Goal: Check status: Check status

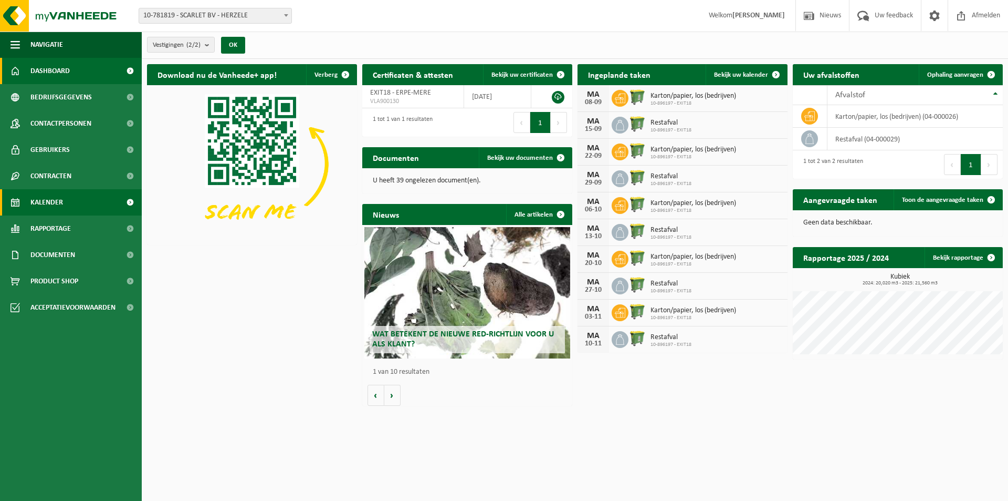
click at [47, 202] on span "Kalender" at bounding box center [46, 202] width 33 height 26
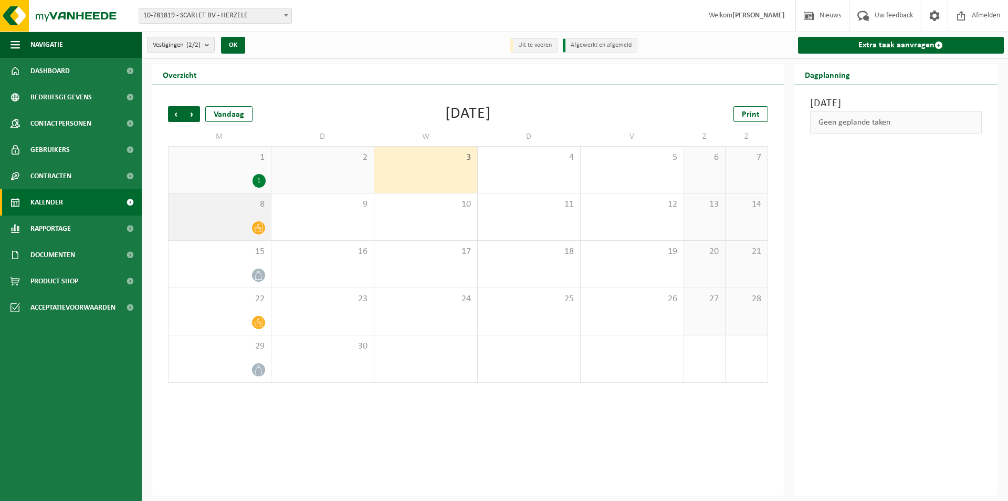
click at [208, 222] on div at bounding box center [220, 228] width 92 height 14
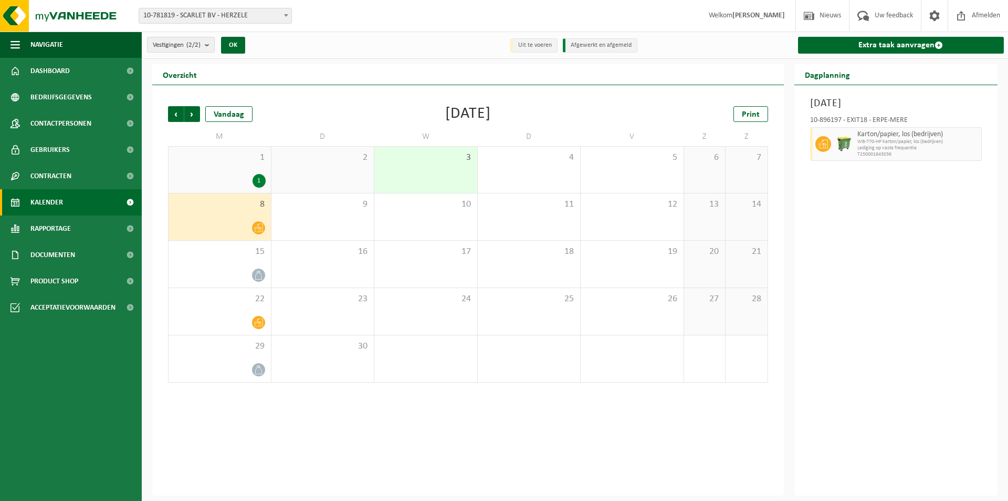
click at [286, 18] on span at bounding box center [286, 15] width 11 height 14
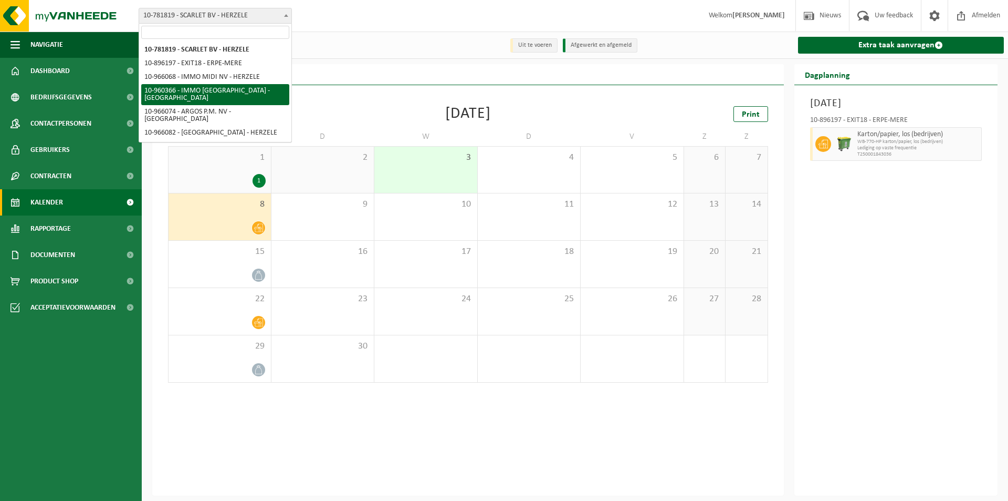
select select "149376"
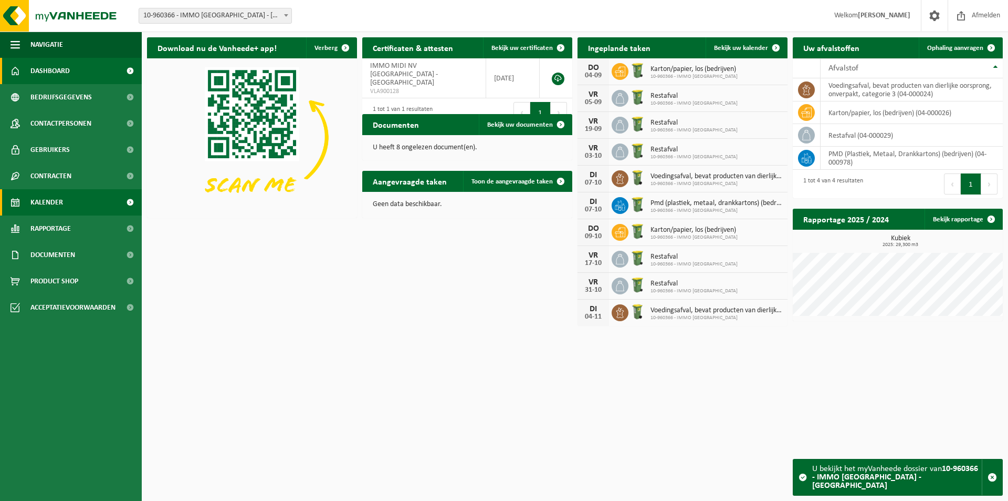
click at [53, 199] on span "Kalender" at bounding box center [46, 202] width 33 height 26
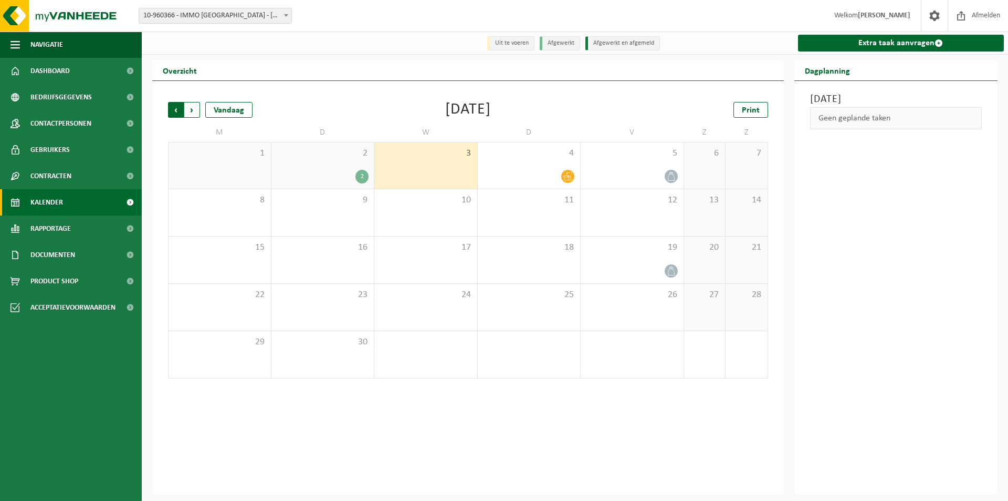
click at [193, 112] on span "Volgende" at bounding box center [192, 110] width 16 height 16
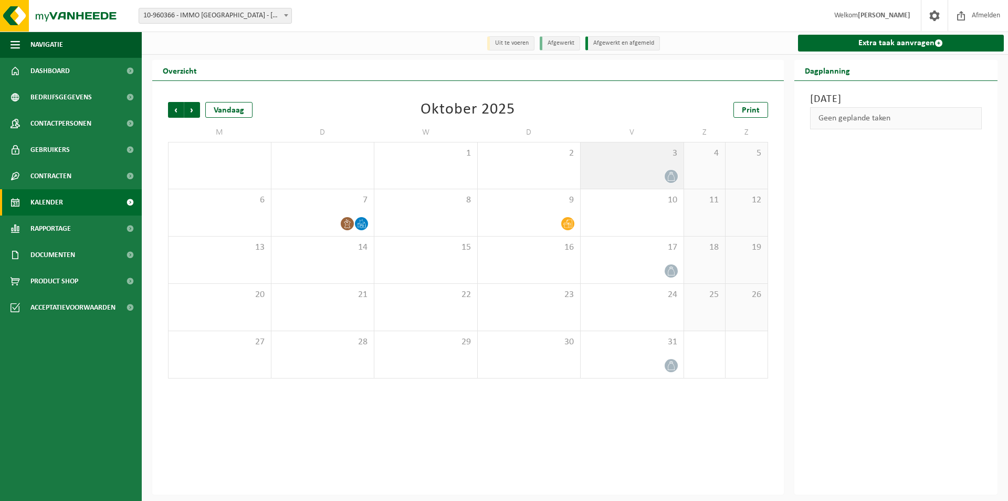
click at [624, 179] on div at bounding box center [632, 176] width 92 height 14
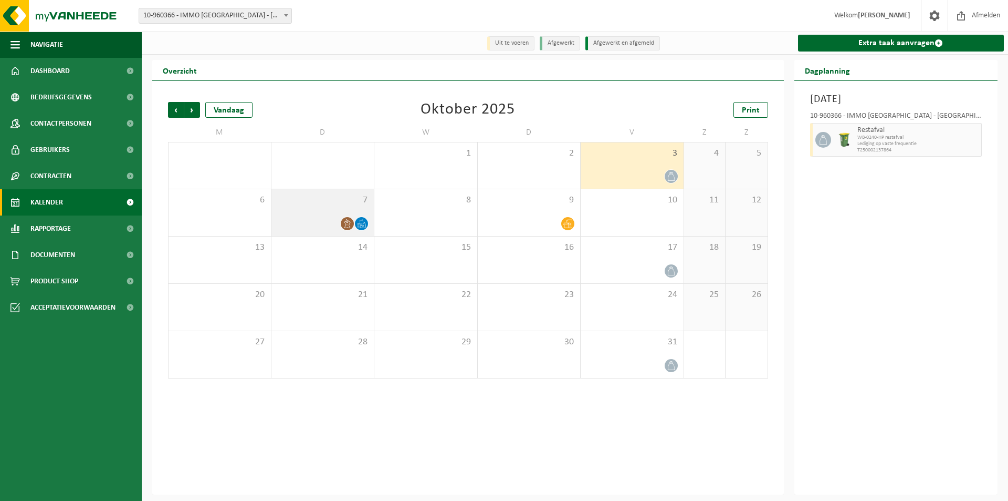
click at [322, 219] on div at bounding box center [323, 223] width 92 height 14
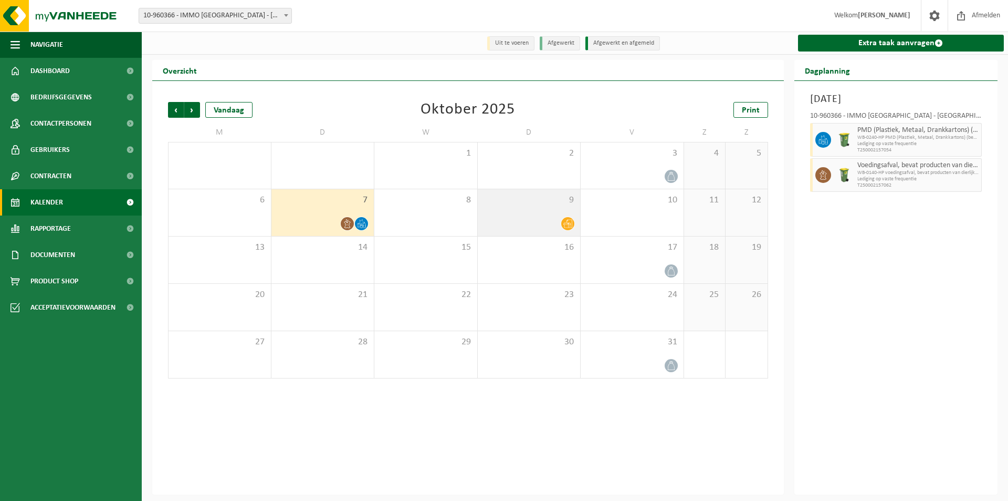
click at [518, 224] on div at bounding box center [529, 223] width 92 height 14
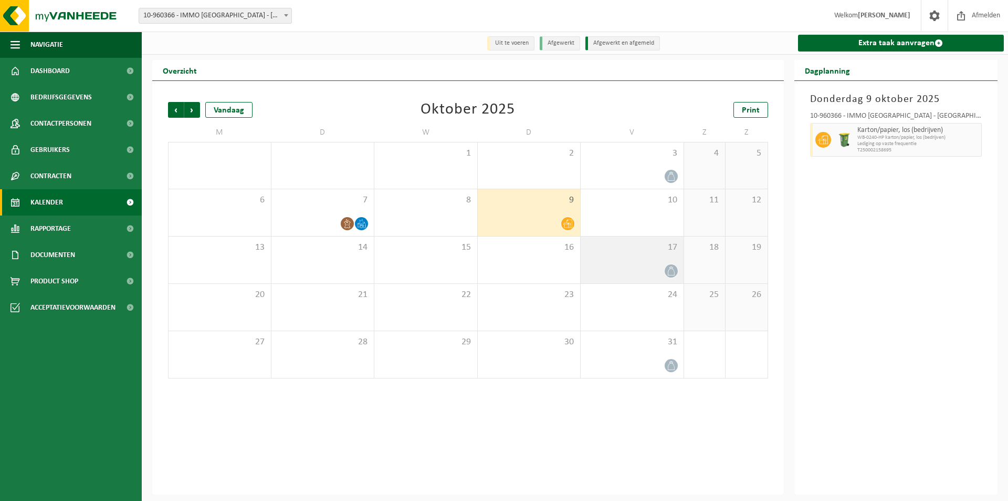
click at [615, 259] on div "17" at bounding box center [632, 259] width 103 height 47
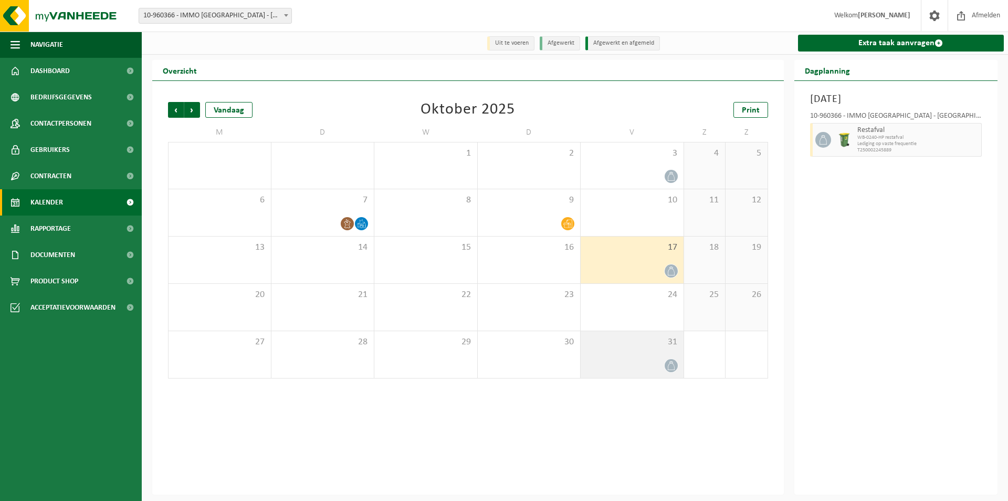
click at [624, 362] on div at bounding box center [632, 365] width 92 height 14
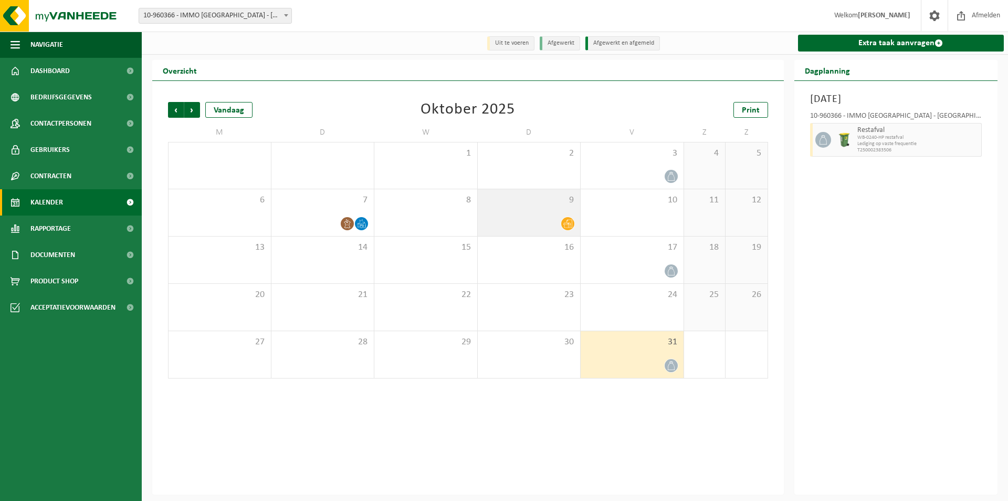
click at [510, 218] on div at bounding box center [529, 223] width 92 height 14
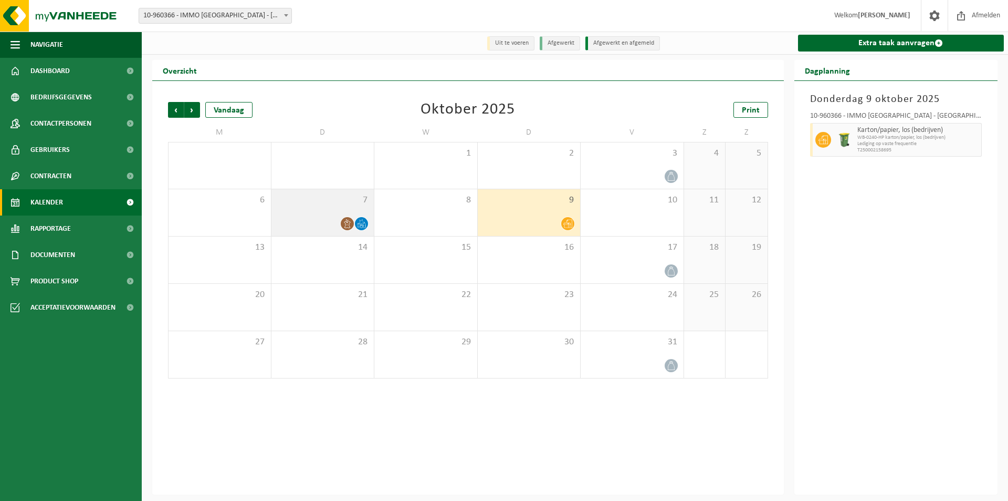
click at [313, 207] on div "7" at bounding box center [323, 212] width 103 height 47
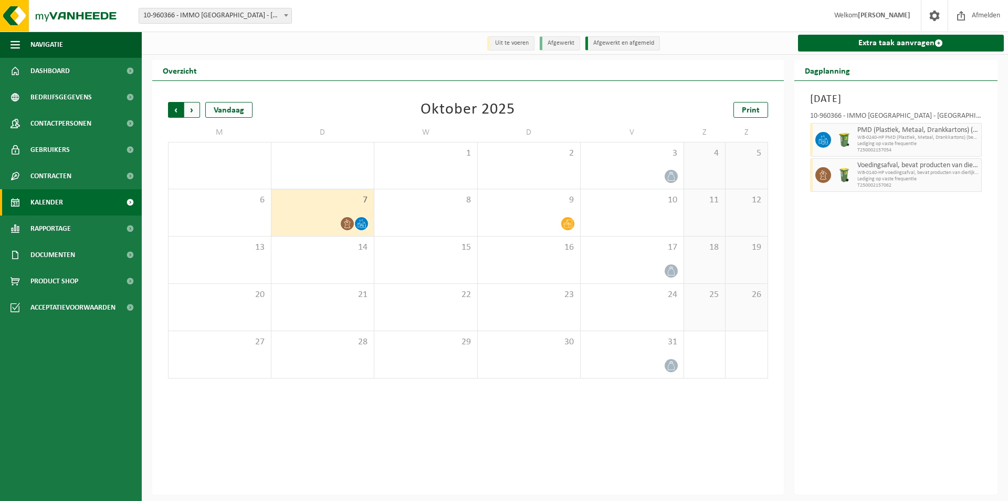
click at [193, 111] on span "Volgende" at bounding box center [192, 110] width 16 height 16
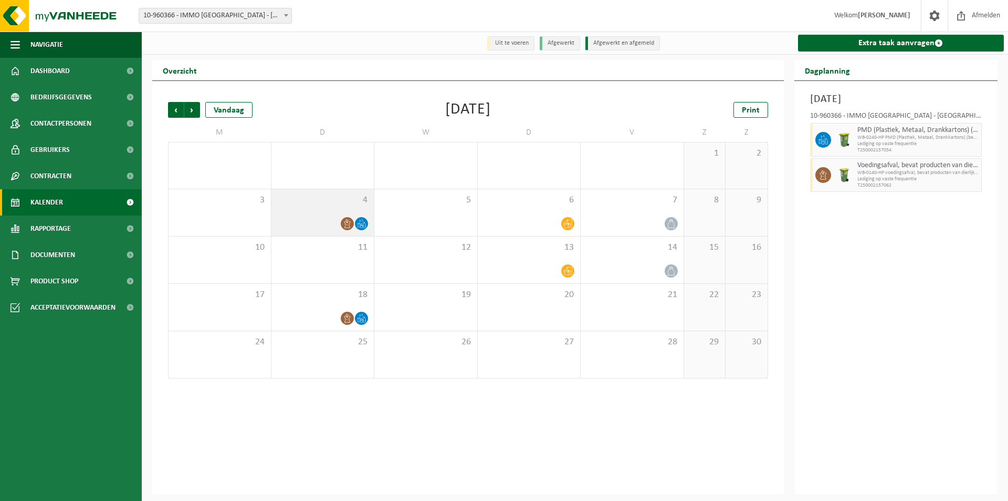
click at [303, 209] on div "4" at bounding box center [323, 212] width 103 height 47
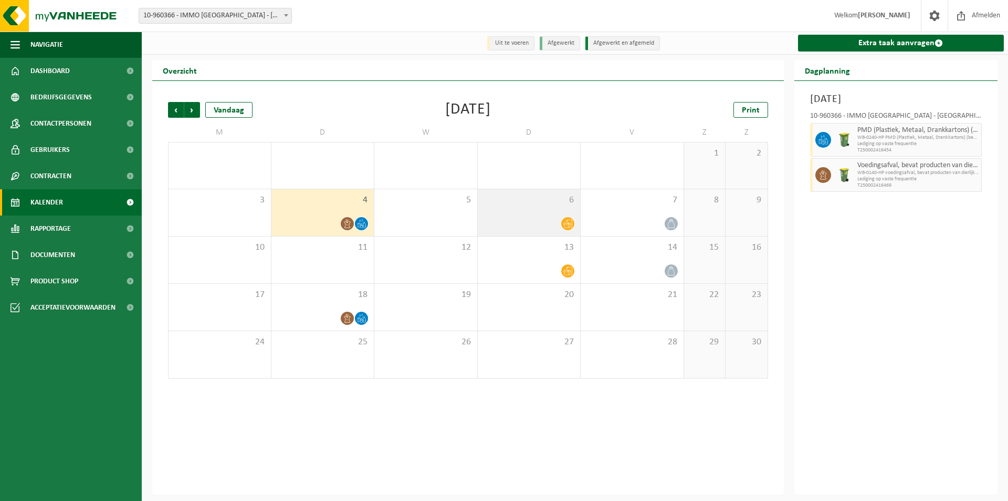
click at [524, 216] on div "6" at bounding box center [529, 212] width 103 height 47
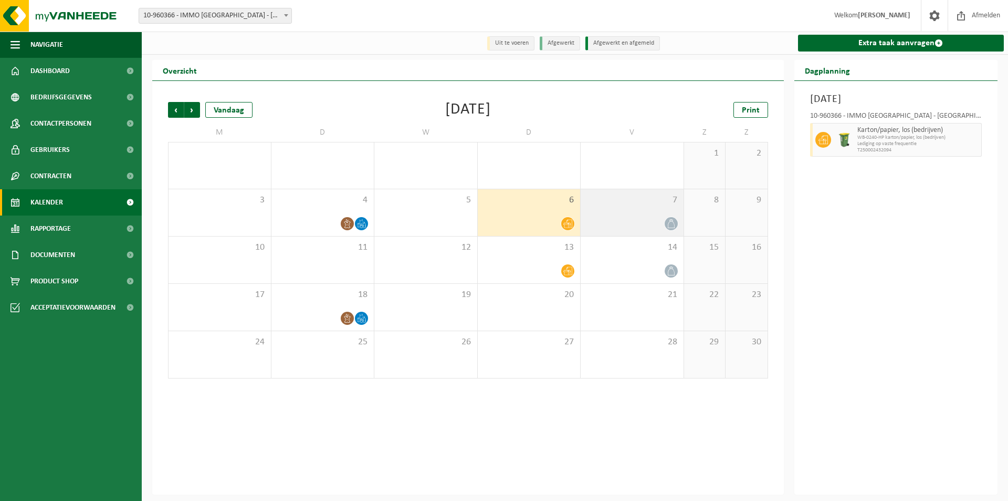
click at [631, 216] on div "7" at bounding box center [632, 212] width 103 height 47
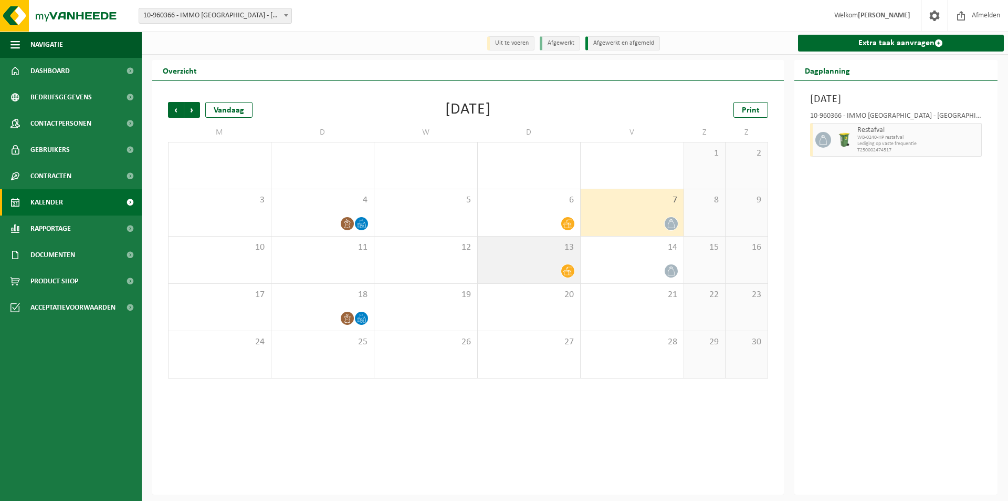
click at [545, 260] on div "13" at bounding box center [529, 259] width 103 height 47
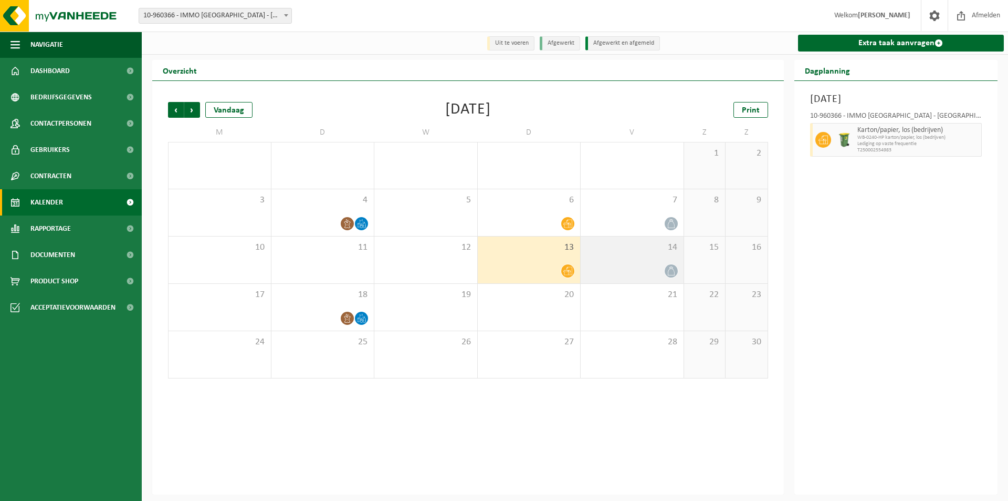
click at [629, 261] on div "14" at bounding box center [632, 259] width 103 height 47
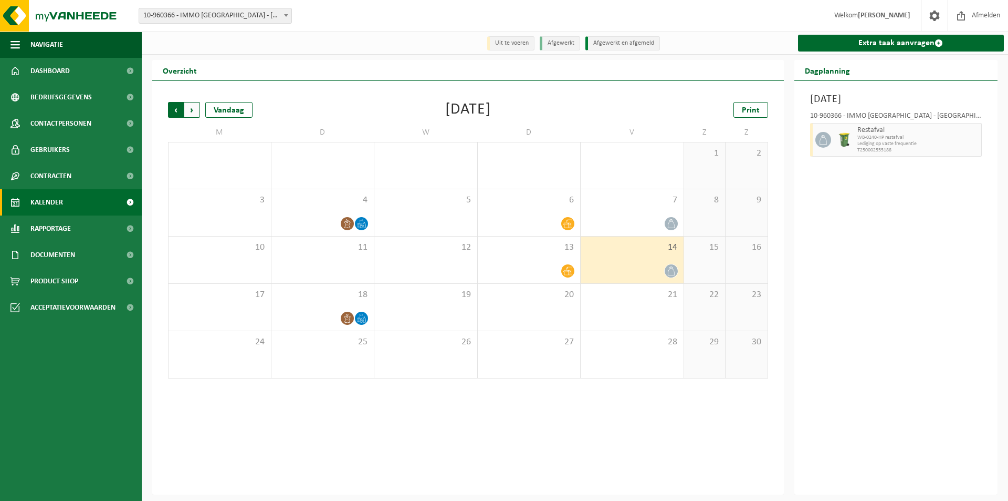
click at [193, 110] on span "Volgende" at bounding box center [192, 110] width 16 height 16
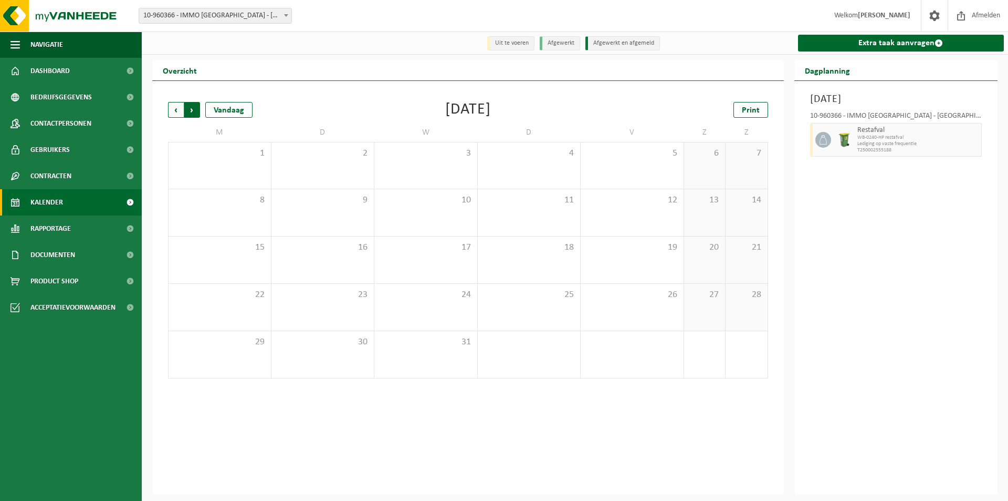
click at [177, 109] on span "Vorige" at bounding box center [176, 110] width 16 height 16
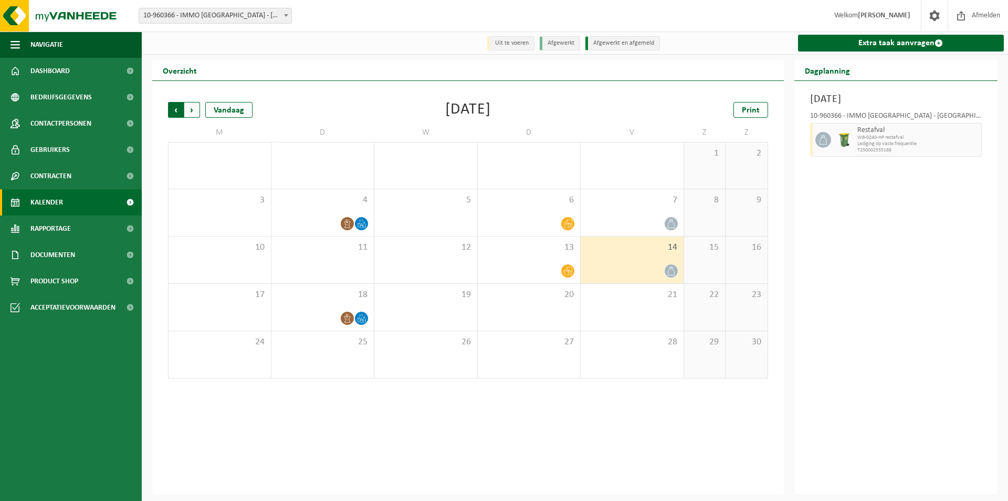
click at [191, 110] on span "Volgende" at bounding box center [192, 110] width 16 height 16
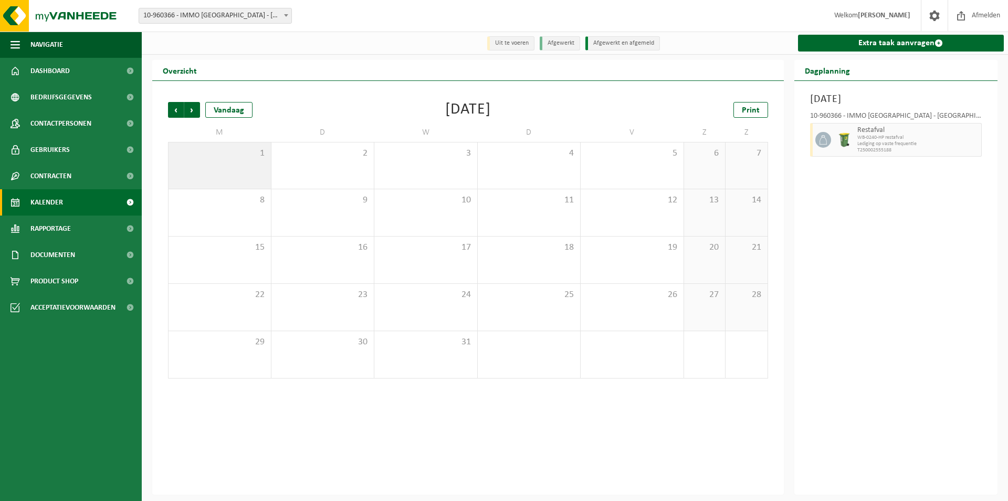
click at [220, 162] on div "1" at bounding box center [220, 165] width 102 height 46
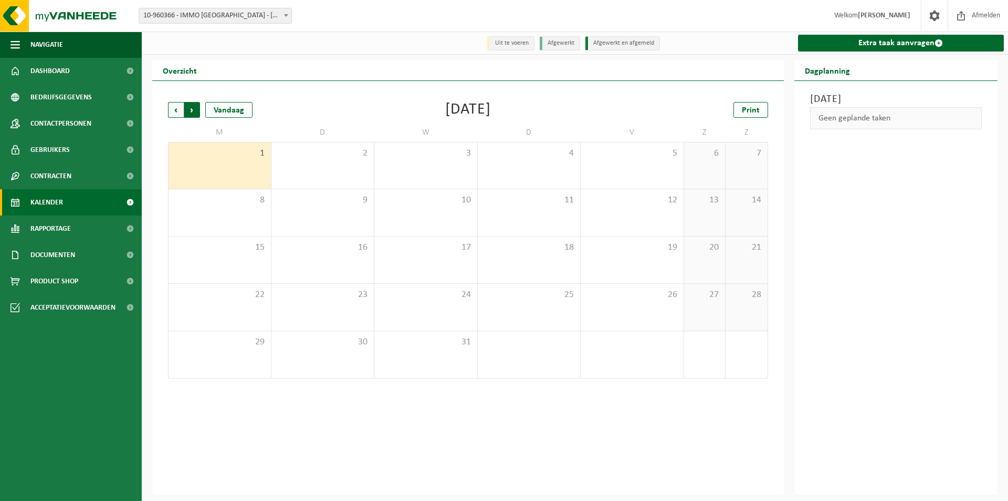
click at [175, 110] on span "Vorige" at bounding box center [176, 110] width 16 height 16
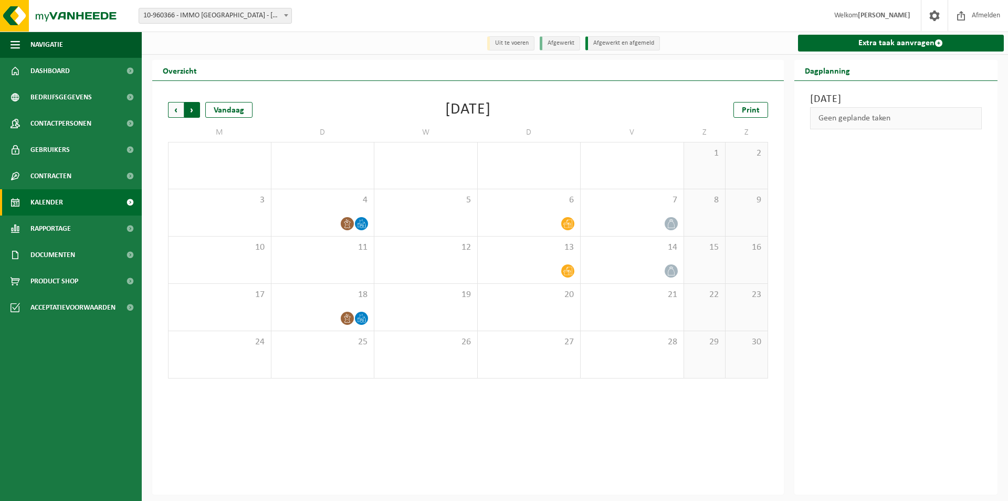
click at [172, 110] on span "Vorige" at bounding box center [176, 110] width 16 height 16
click at [192, 111] on span "Volgende" at bounding box center [192, 110] width 16 height 16
click at [501, 265] on div at bounding box center [529, 271] width 92 height 14
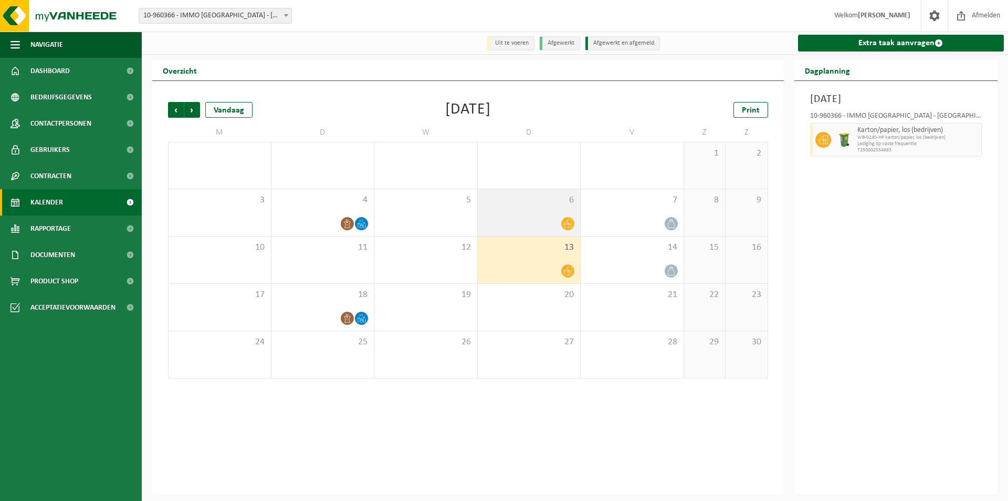
click at [515, 204] on span "6" at bounding box center [529, 200] width 92 height 12
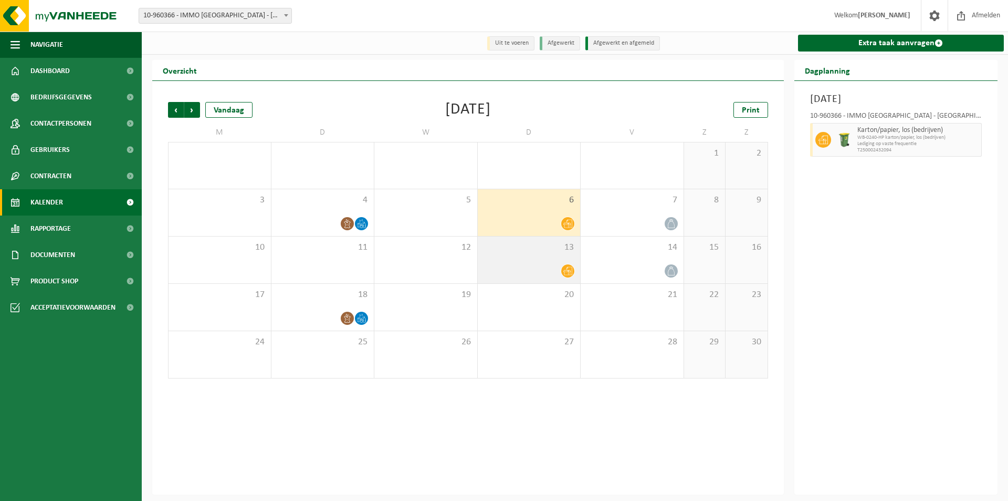
click at [517, 258] on div "13" at bounding box center [529, 259] width 103 height 47
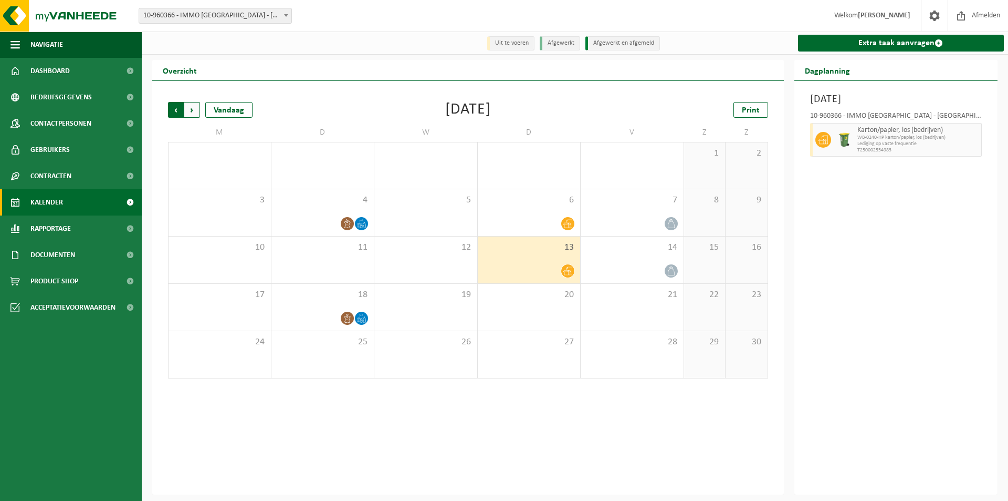
click at [193, 114] on span "Volgende" at bounding box center [192, 110] width 16 height 16
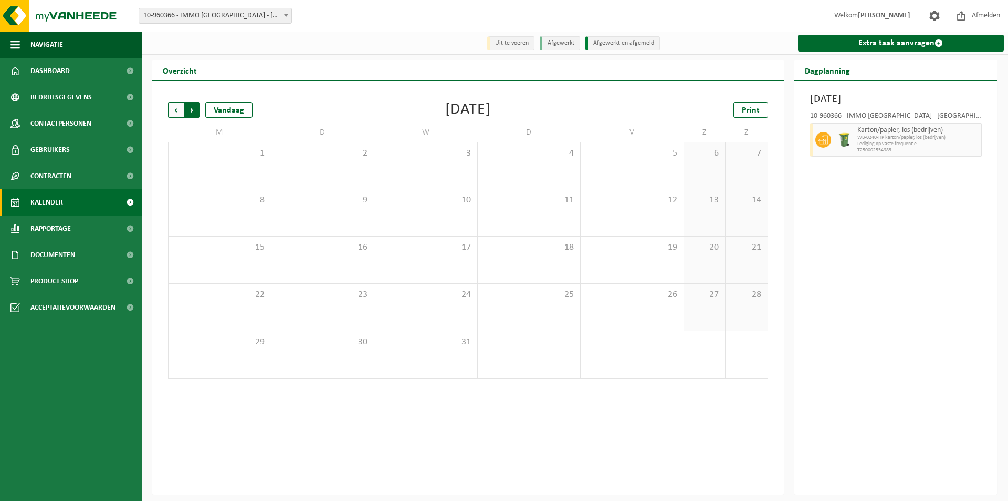
click at [175, 112] on span "Vorige" at bounding box center [176, 110] width 16 height 16
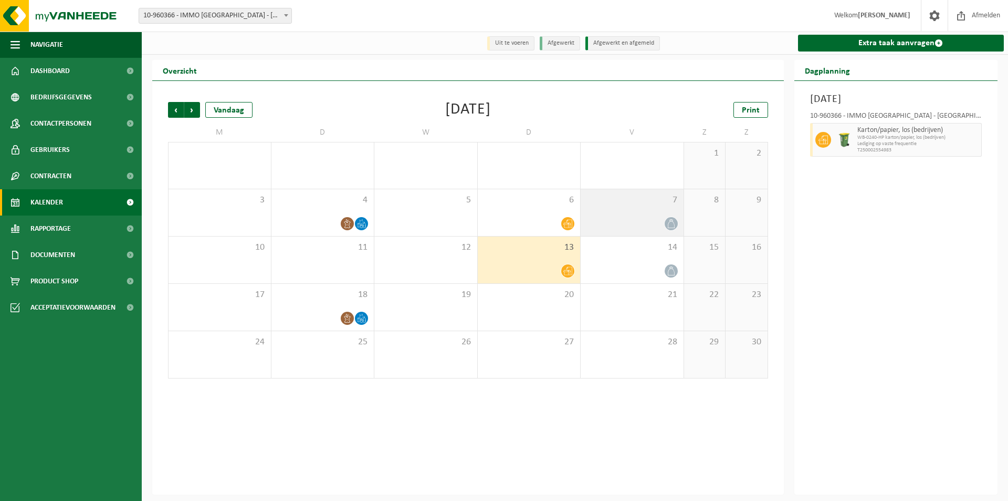
click at [645, 217] on div at bounding box center [632, 223] width 92 height 14
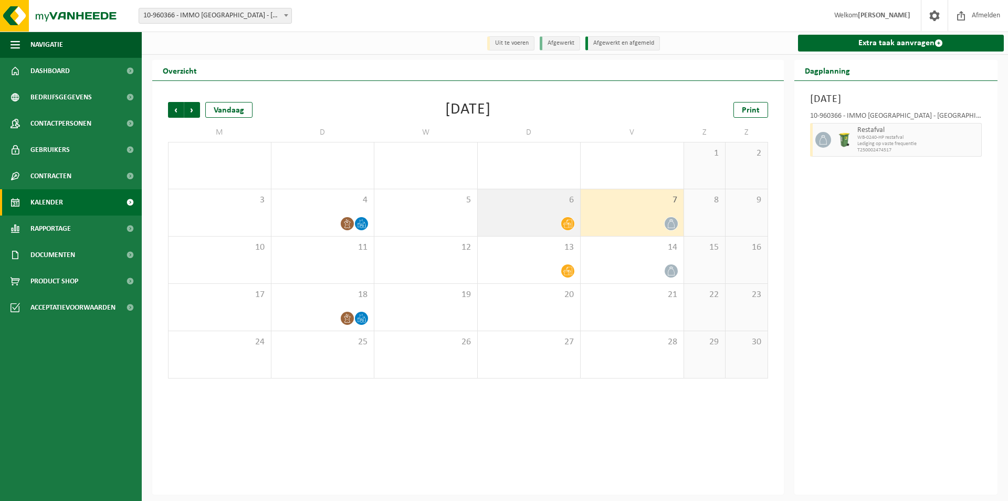
click at [524, 215] on div "6" at bounding box center [529, 212] width 103 height 47
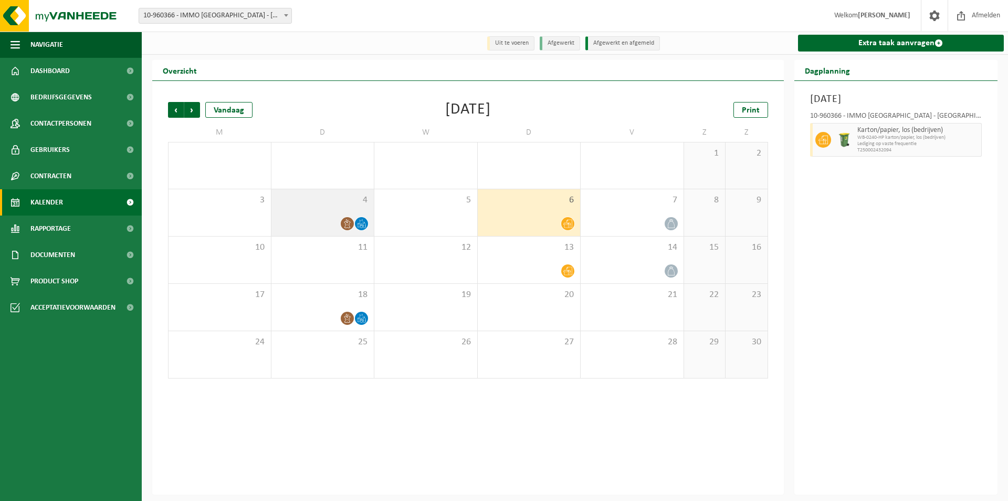
click at [332, 213] on div "4" at bounding box center [323, 212] width 103 height 47
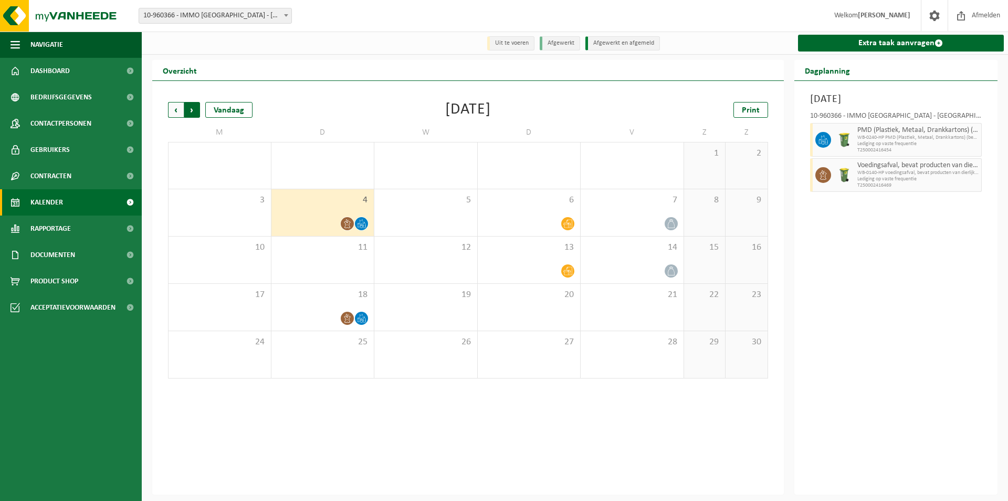
drag, startPoint x: 417, startPoint y: 190, endPoint x: 172, endPoint y: 108, distance: 258.4
click at [172, 108] on span "Vorige" at bounding box center [176, 110] width 16 height 16
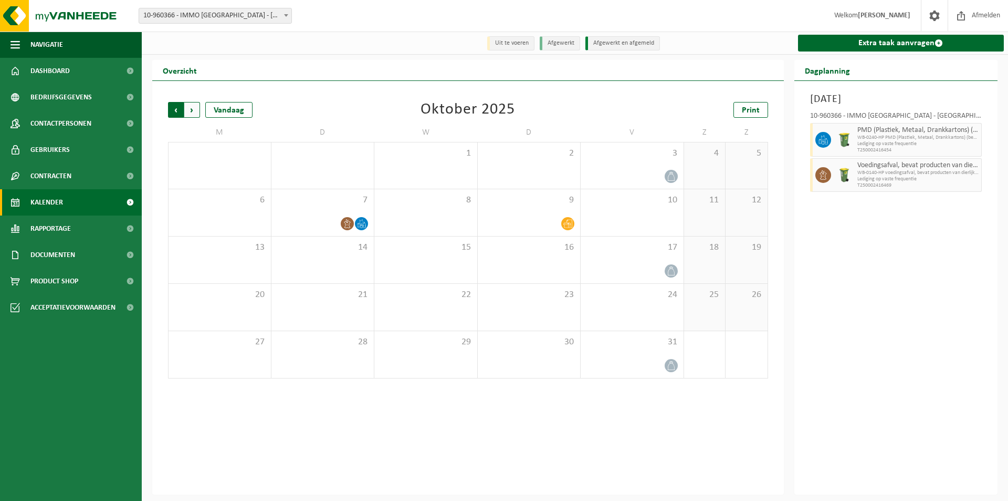
click at [191, 114] on span "Volgende" at bounding box center [192, 110] width 16 height 16
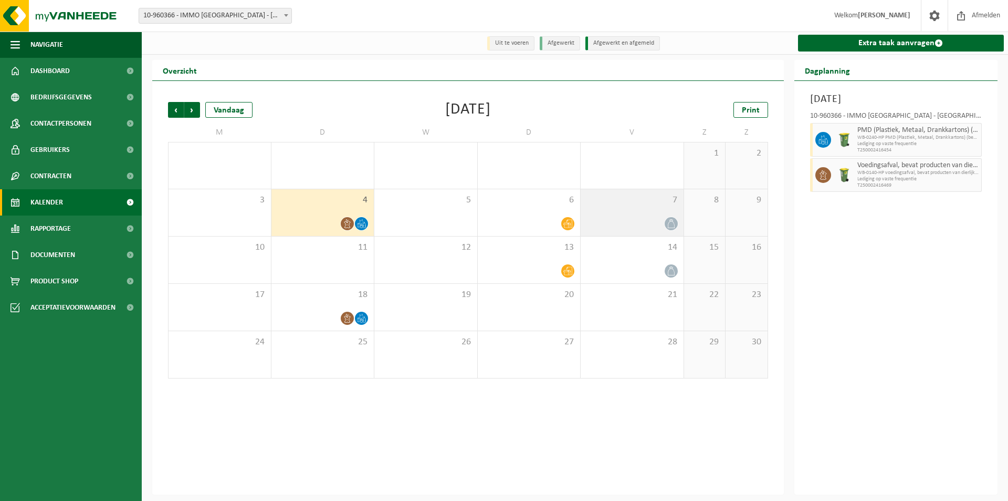
click at [671, 224] on icon at bounding box center [671, 223] width 9 height 9
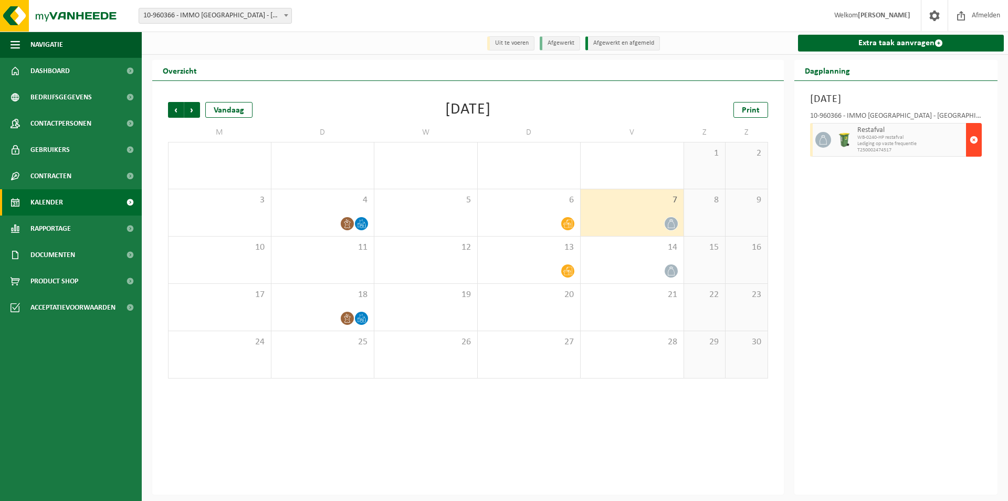
click at [972, 136] on span "button" at bounding box center [974, 139] width 8 height 21
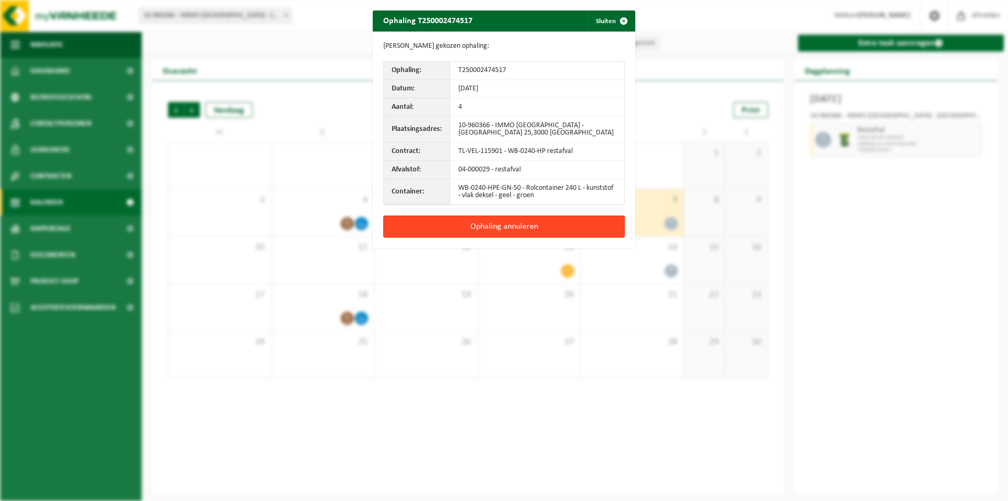
click at [505, 224] on button "Ophaling annuleren" at bounding box center [504, 226] width 242 height 22
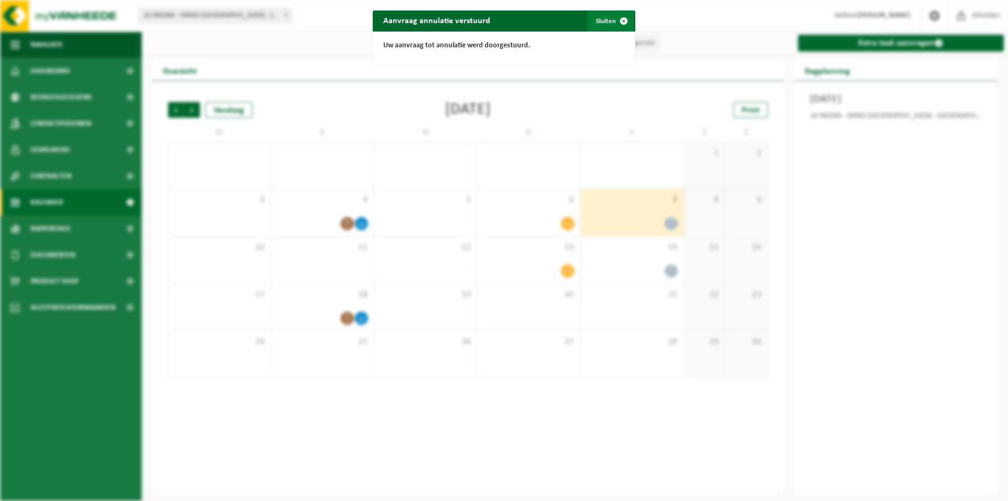
click at [621, 20] on span "button" at bounding box center [623, 21] width 21 height 21
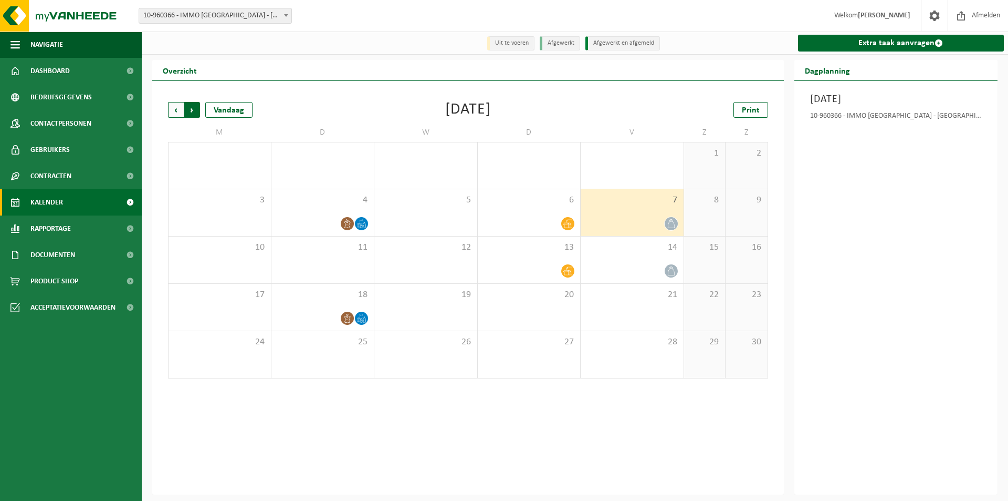
click at [173, 112] on span "Vorige" at bounding box center [176, 110] width 16 height 16
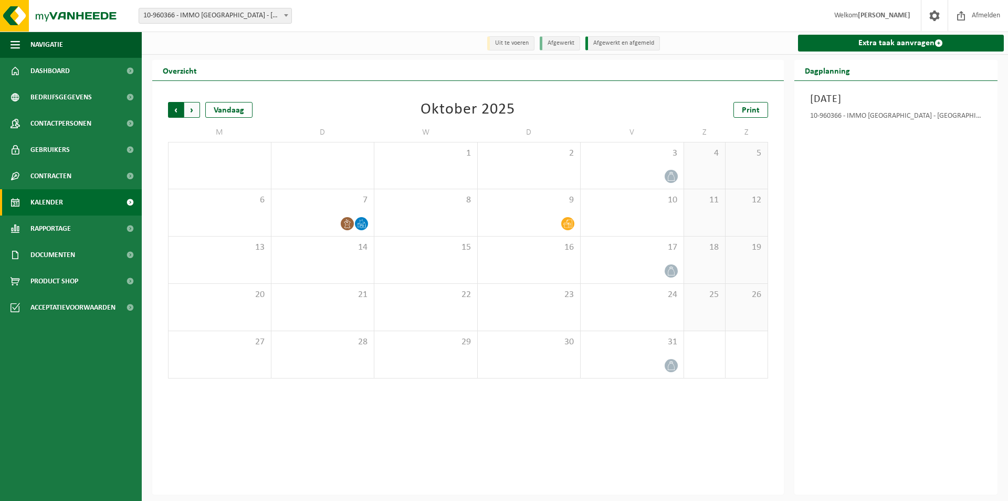
click at [191, 111] on span "Volgende" at bounding box center [192, 110] width 16 height 16
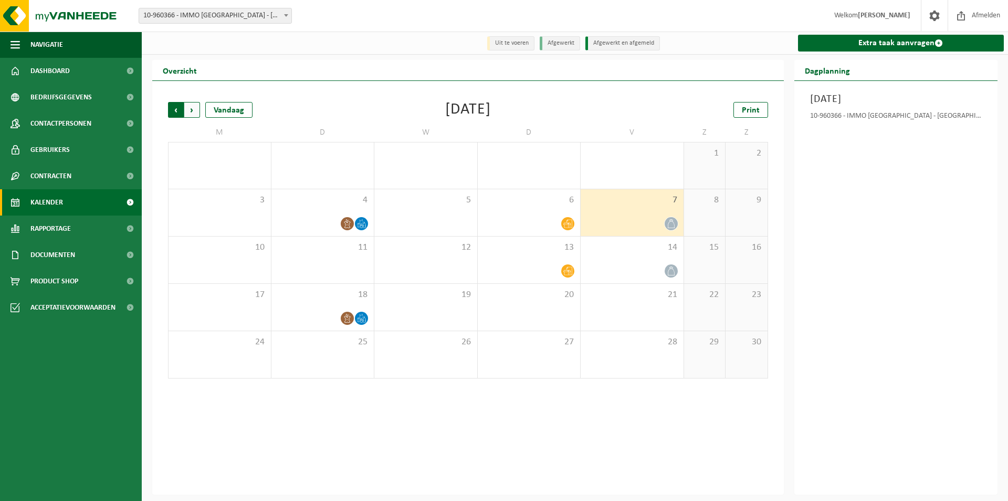
click at [192, 107] on span "Volgende" at bounding box center [192, 110] width 16 height 16
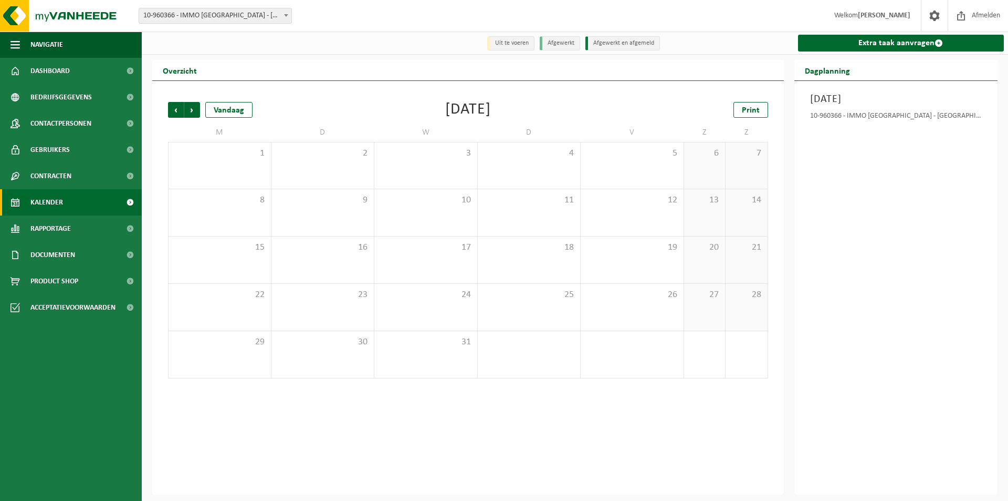
click at [192, 107] on span "Volgende" at bounding box center [192, 110] width 16 height 16
click at [172, 110] on span "Vorige" at bounding box center [176, 110] width 16 height 16
click at [175, 111] on span "Vorige" at bounding box center [176, 110] width 16 height 16
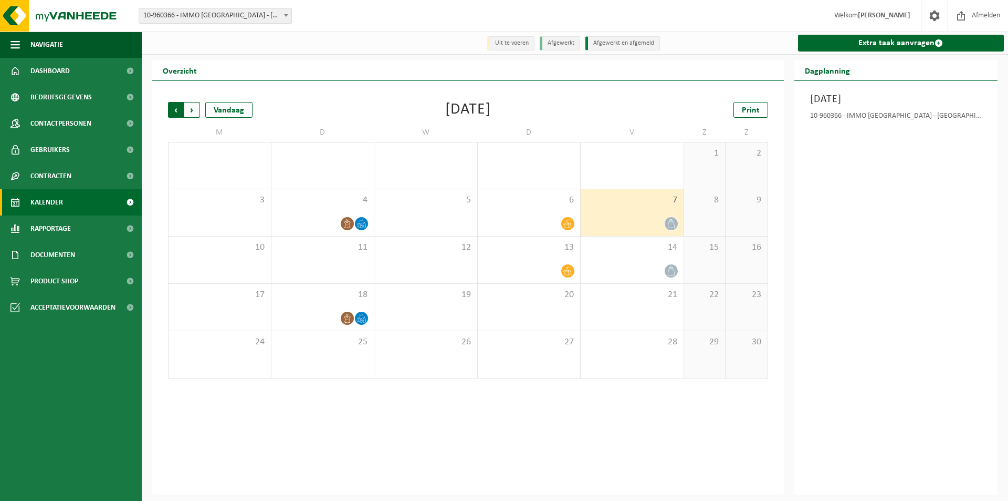
click at [191, 111] on span "Volgende" at bounding box center [192, 110] width 16 height 16
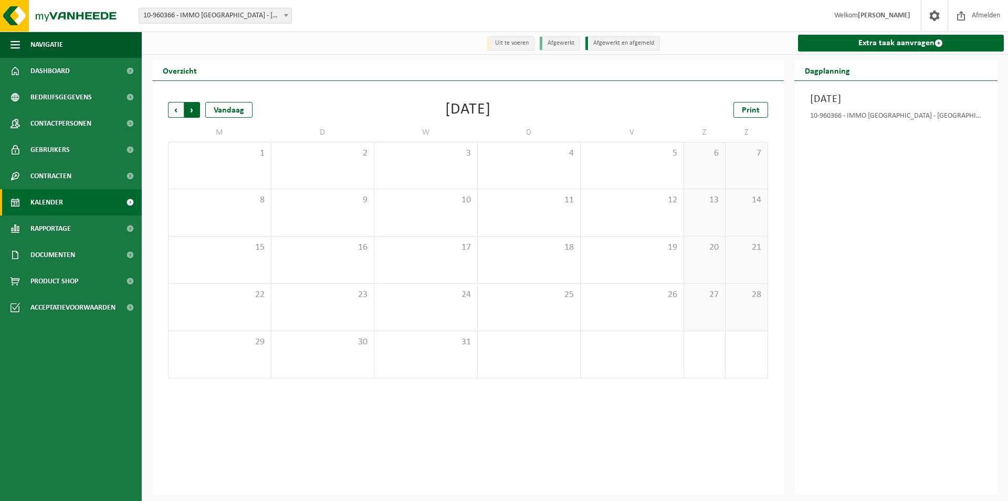
click at [178, 111] on span "Vorige" at bounding box center [176, 110] width 16 height 16
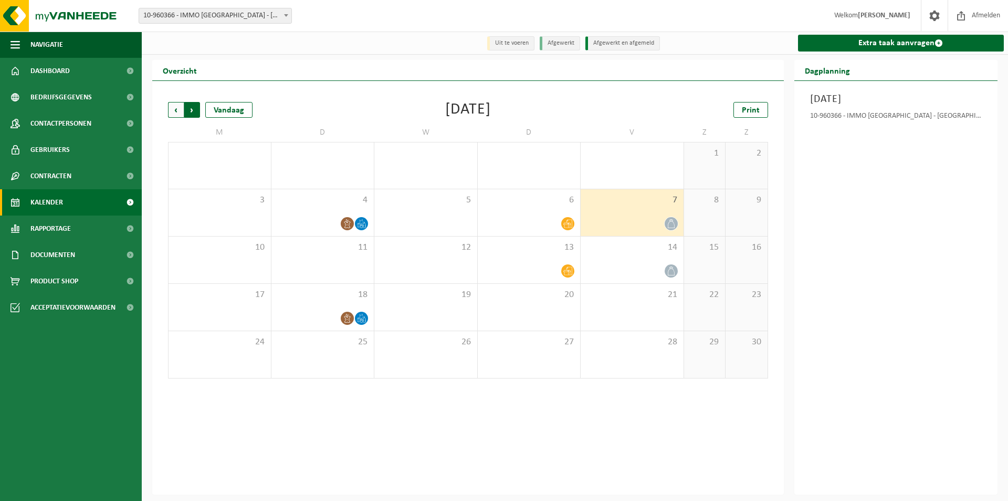
click at [174, 108] on span "Vorige" at bounding box center [176, 110] width 16 height 16
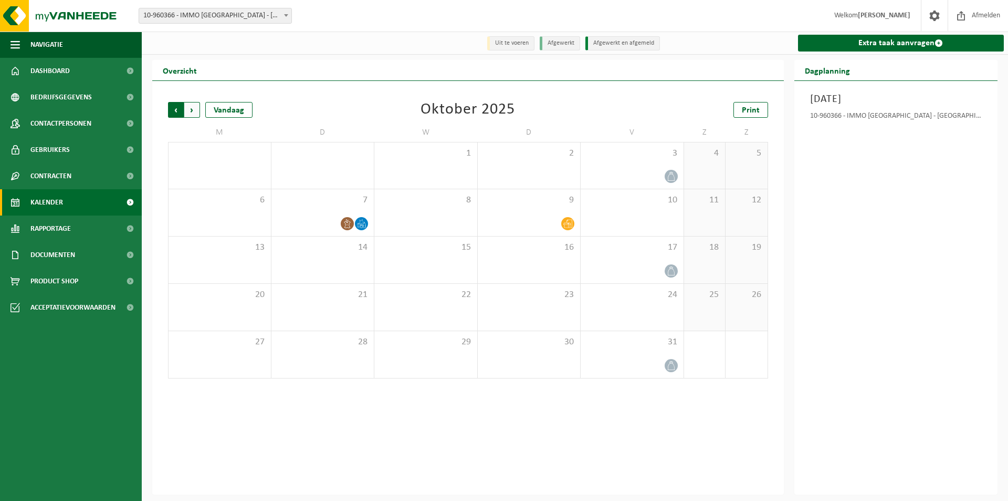
click at [189, 111] on span "Volgende" at bounding box center [192, 110] width 16 height 16
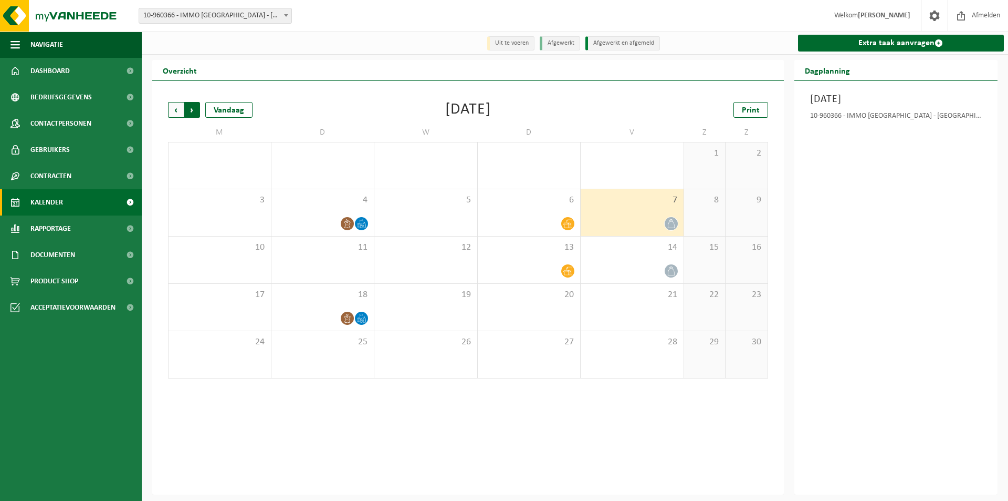
click at [172, 112] on span "Vorige" at bounding box center [176, 110] width 16 height 16
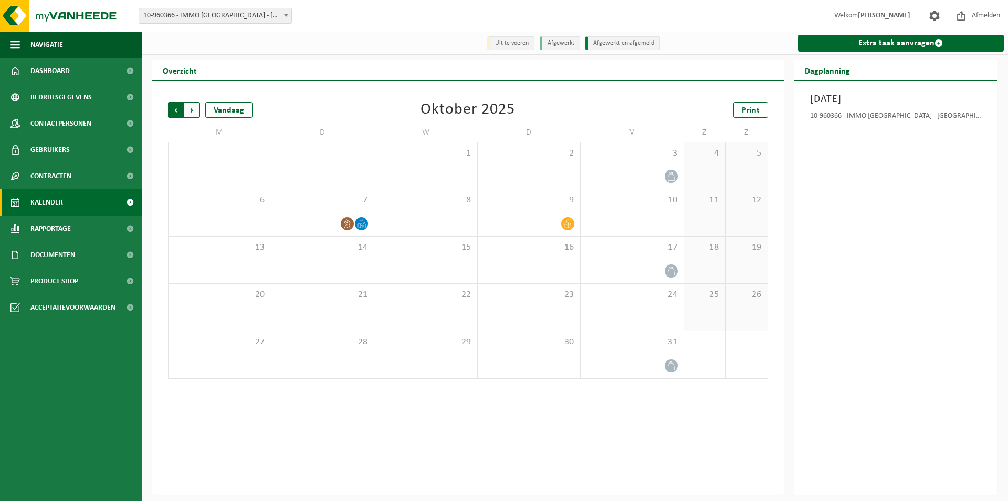
click at [192, 110] on span "Volgende" at bounding box center [192, 110] width 16 height 16
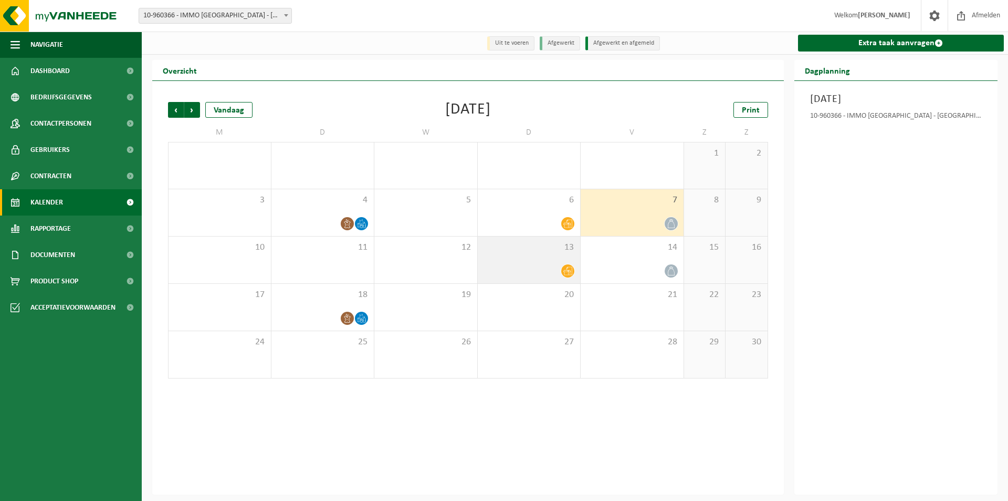
click at [567, 273] on icon at bounding box center [568, 270] width 9 height 9
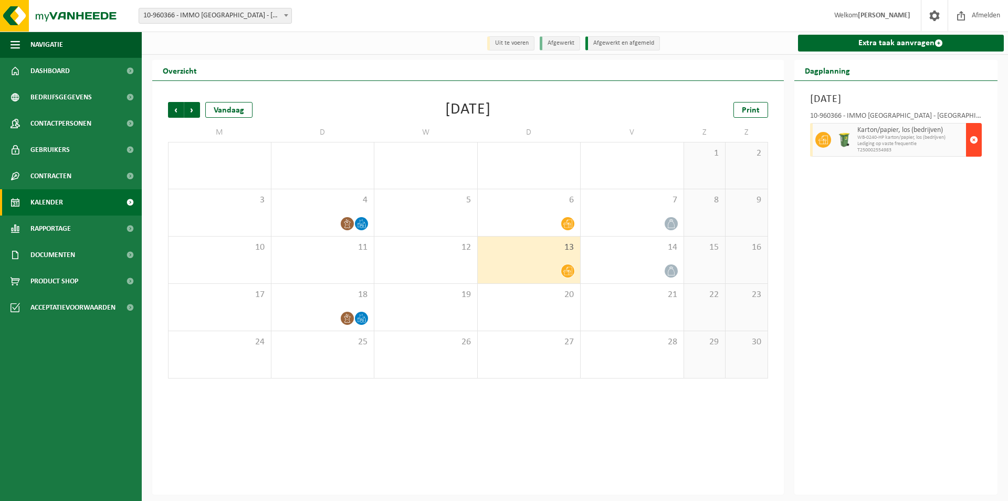
click at [975, 140] on span "button" at bounding box center [974, 139] width 8 height 21
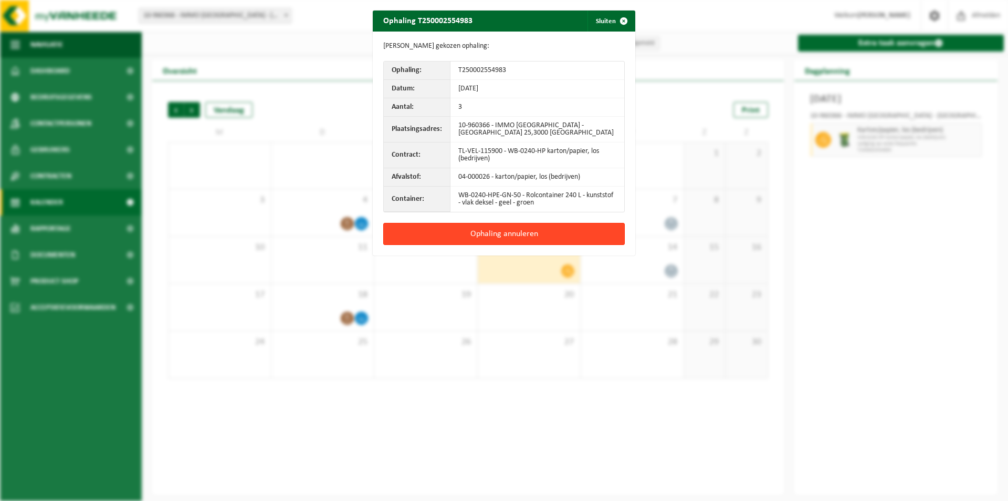
click at [566, 231] on button "Ophaling annuleren" at bounding box center [504, 234] width 242 height 22
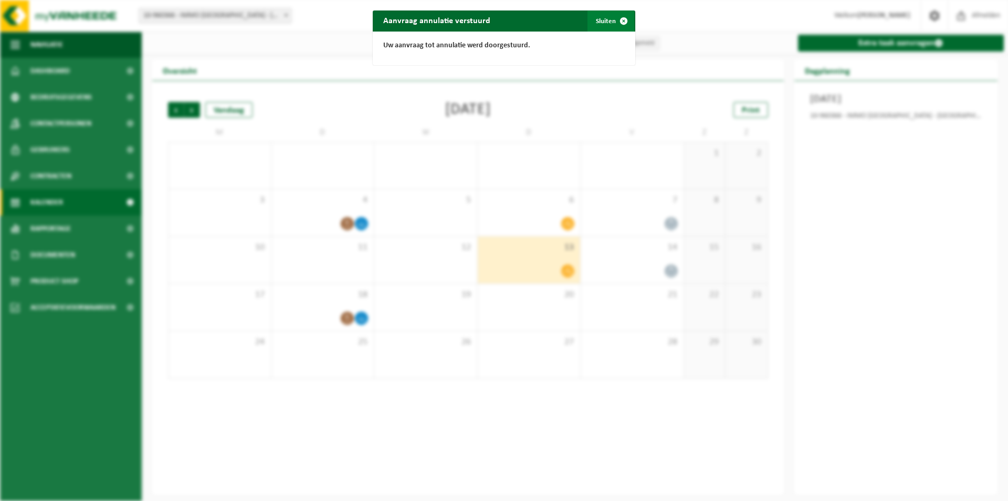
click at [622, 21] on span "button" at bounding box center [623, 21] width 21 height 21
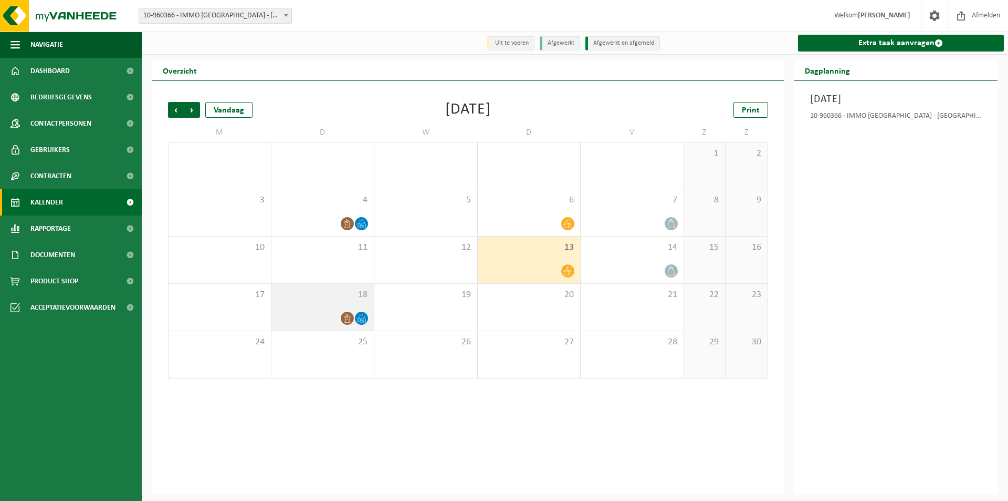
click at [358, 318] on icon at bounding box center [361, 318] width 9 height 9
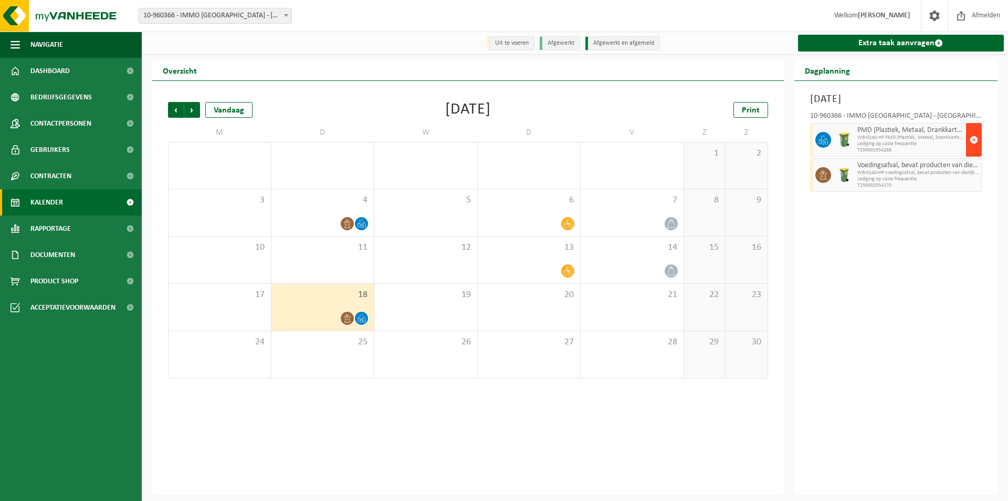
click at [976, 136] on span "button" at bounding box center [974, 139] width 8 height 21
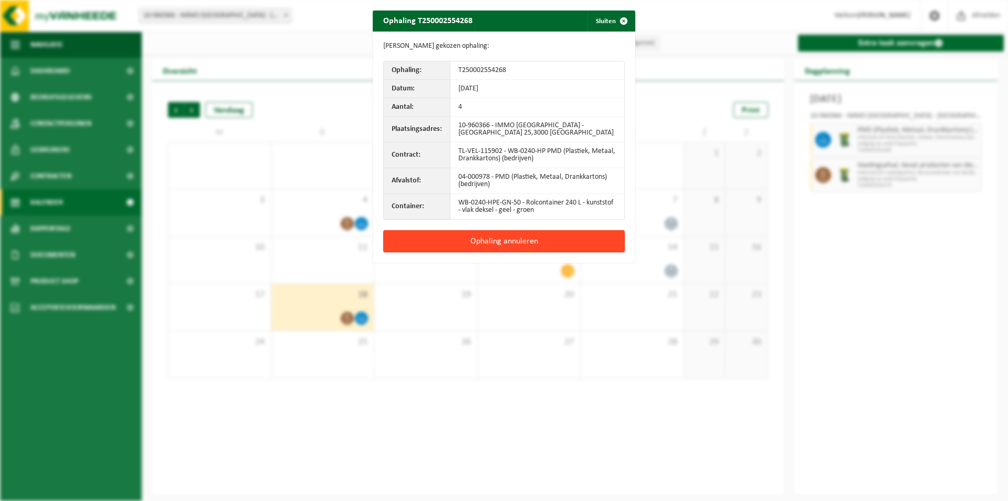
click at [512, 238] on button "Ophaling annuleren" at bounding box center [504, 241] width 242 height 22
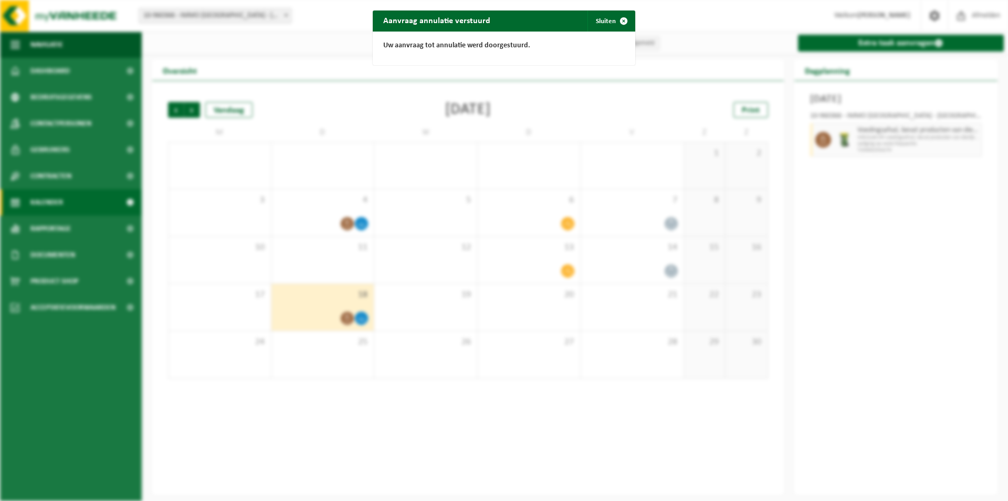
drag, startPoint x: 612, startPoint y: 16, endPoint x: 726, endPoint y: 97, distance: 140.5
click at [613, 18] on span "button" at bounding box center [623, 21] width 21 height 21
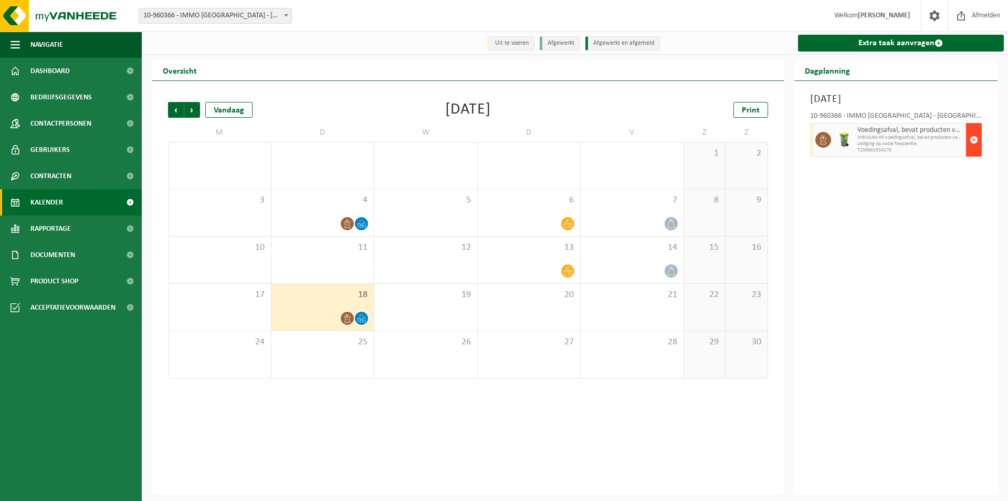
click at [975, 142] on span "button" at bounding box center [974, 139] width 8 height 21
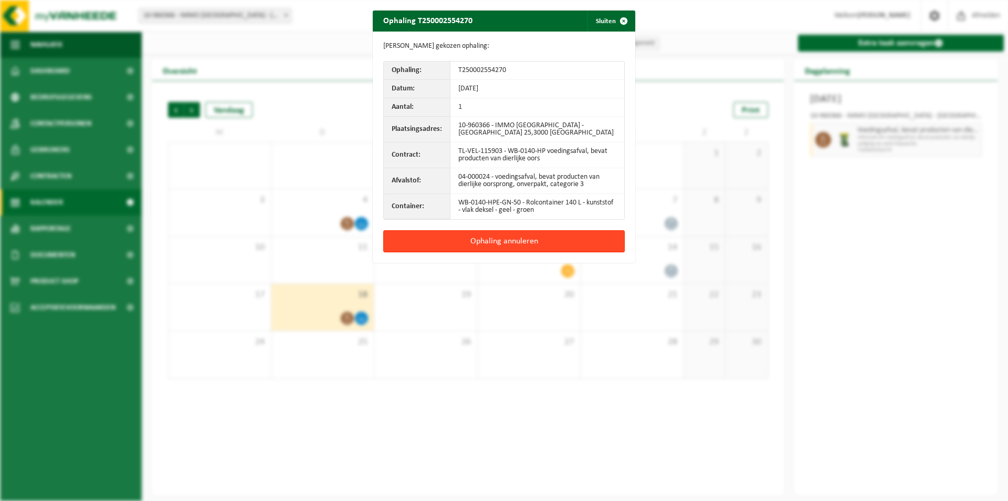
click at [585, 240] on button "Ophaling annuleren" at bounding box center [504, 241] width 242 height 22
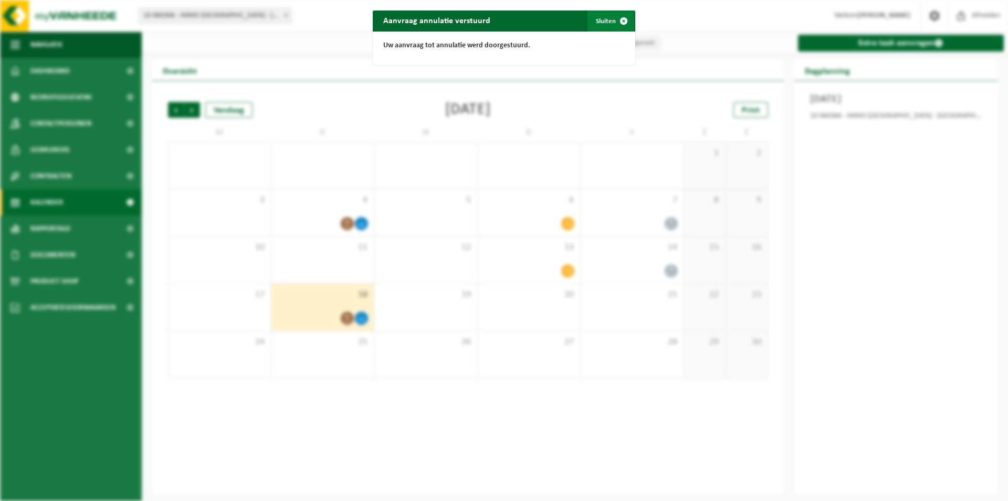
click at [622, 20] on span "button" at bounding box center [623, 21] width 21 height 21
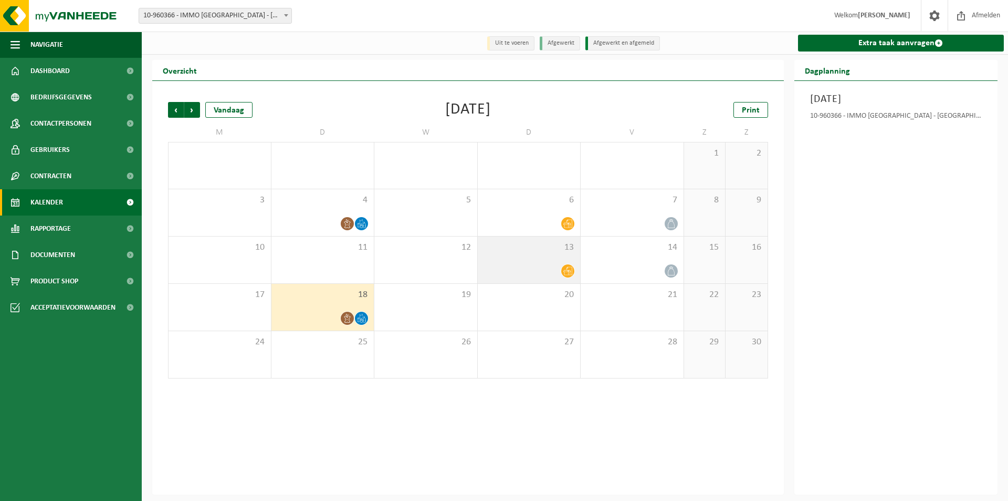
click at [533, 266] on div at bounding box center [529, 271] width 92 height 14
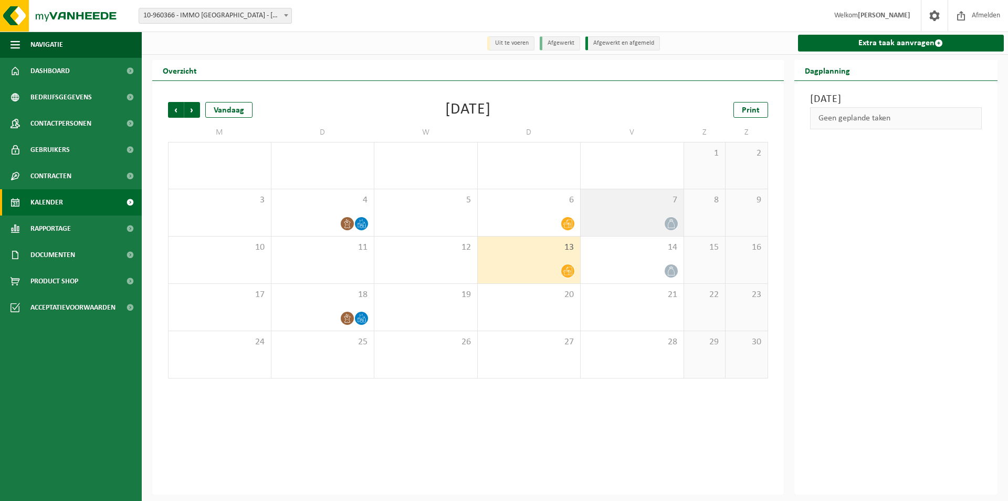
click at [622, 211] on div "7" at bounding box center [632, 212] width 103 height 47
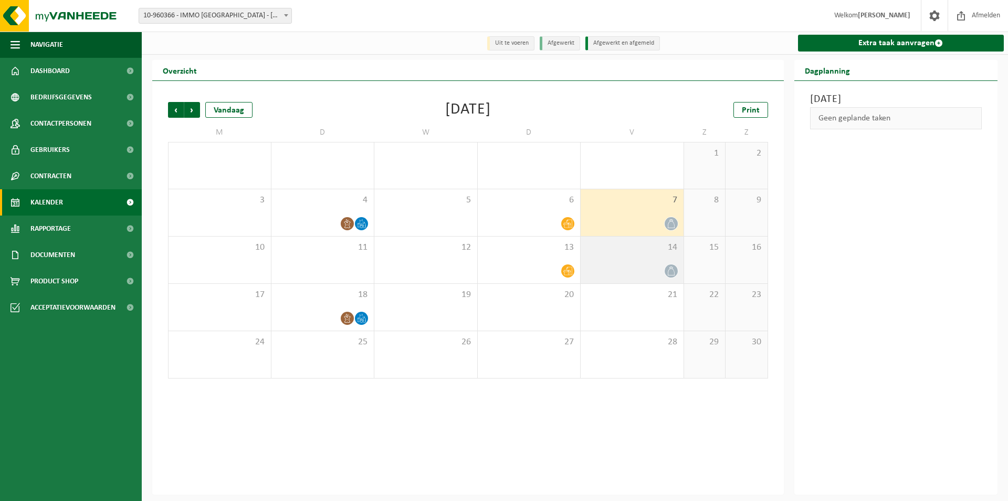
click at [613, 263] on div "14" at bounding box center [632, 259] width 103 height 47
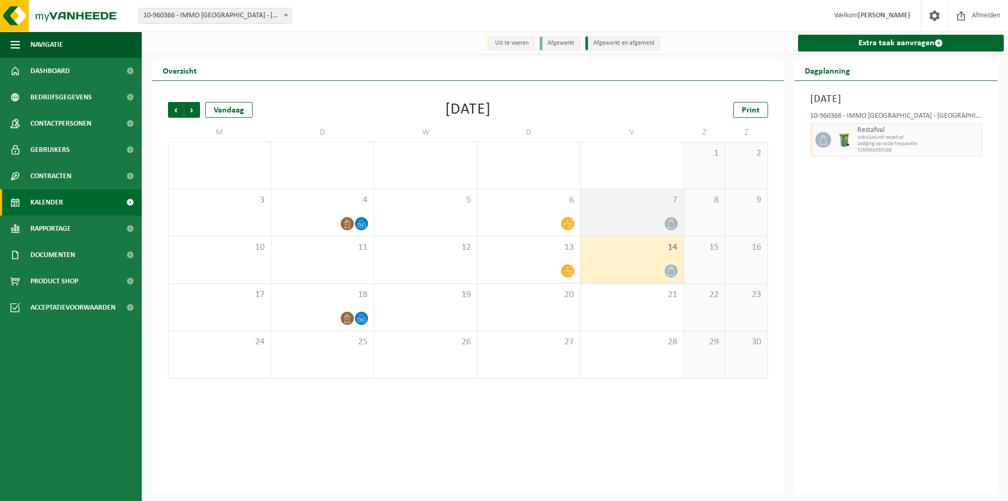
click at [632, 221] on div at bounding box center [632, 223] width 92 height 14
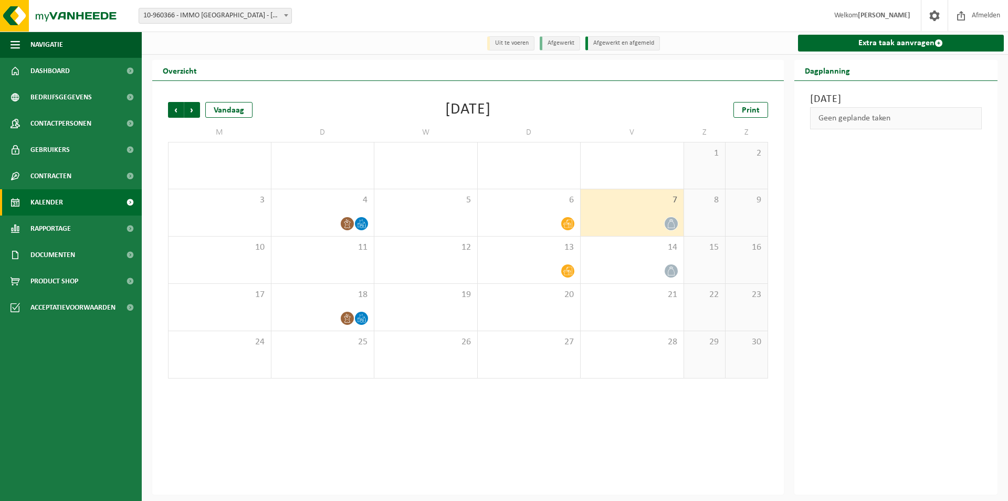
click at [639, 163] on div "31" at bounding box center [632, 165] width 103 height 46
click at [632, 211] on div "7" at bounding box center [632, 212] width 103 height 47
click at [633, 265] on div at bounding box center [632, 271] width 92 height 14
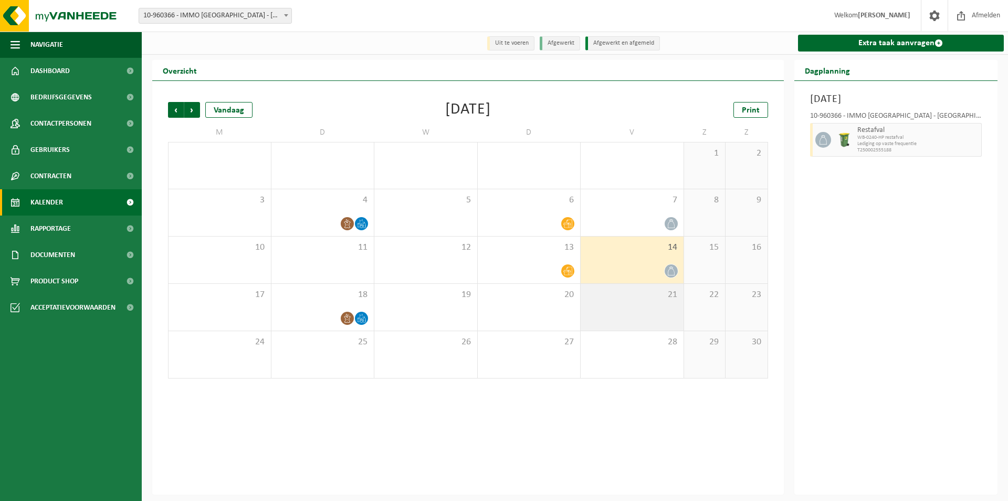
click at [633, 299] on span "21" at bounding box center [632, 295] width 92 height 12
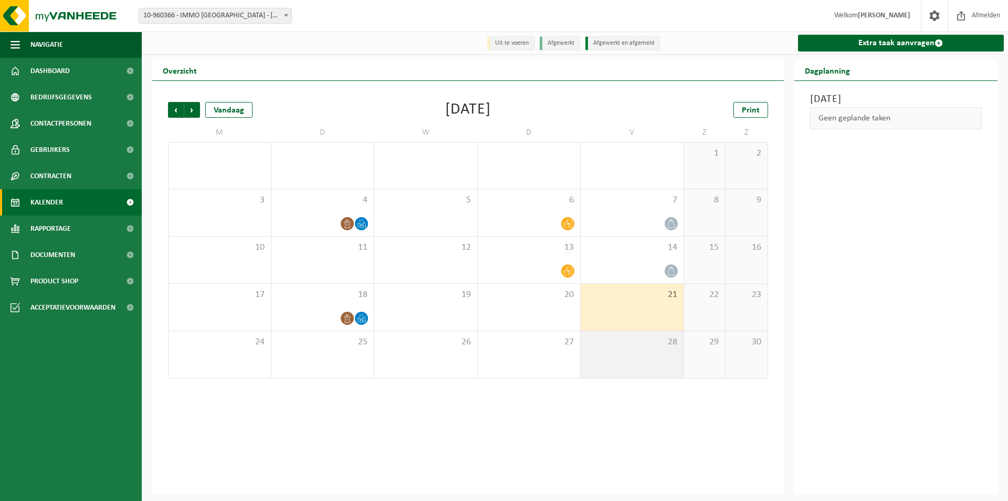
click at [637, 365] on div "28" at bounding box center [632, 354] width 103 height 47
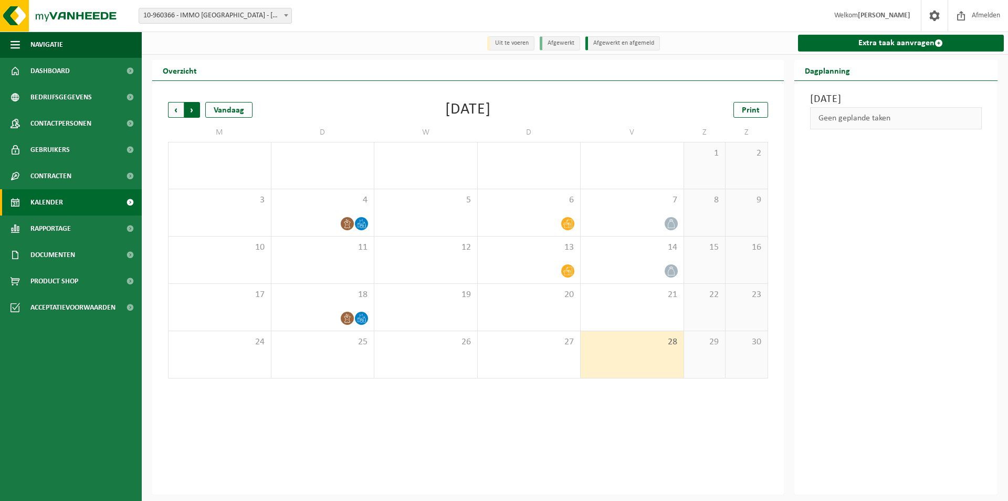
click at [172, 112] on span "Vorige" at bounding box center [176, 110] width 16 height 16
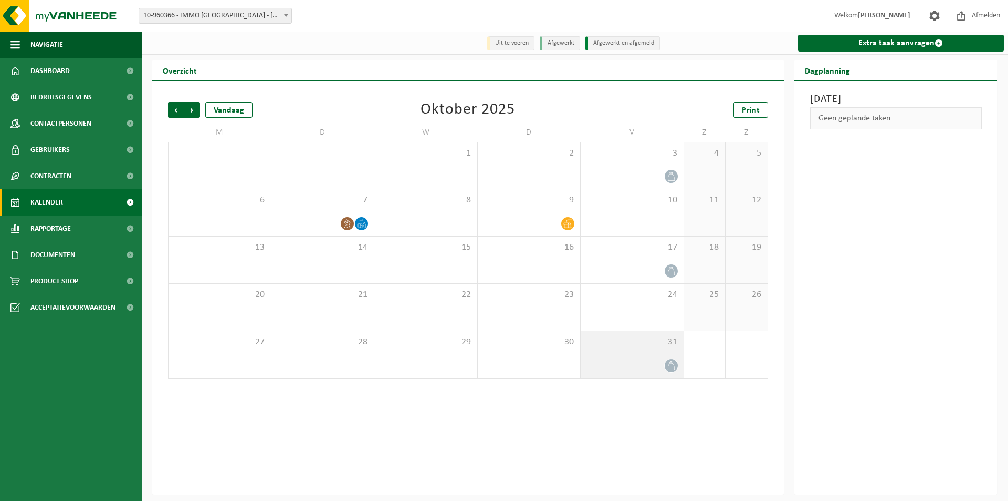
click at [628, 356] on div "31" at bounding box center [632, 354] width 103 height 47
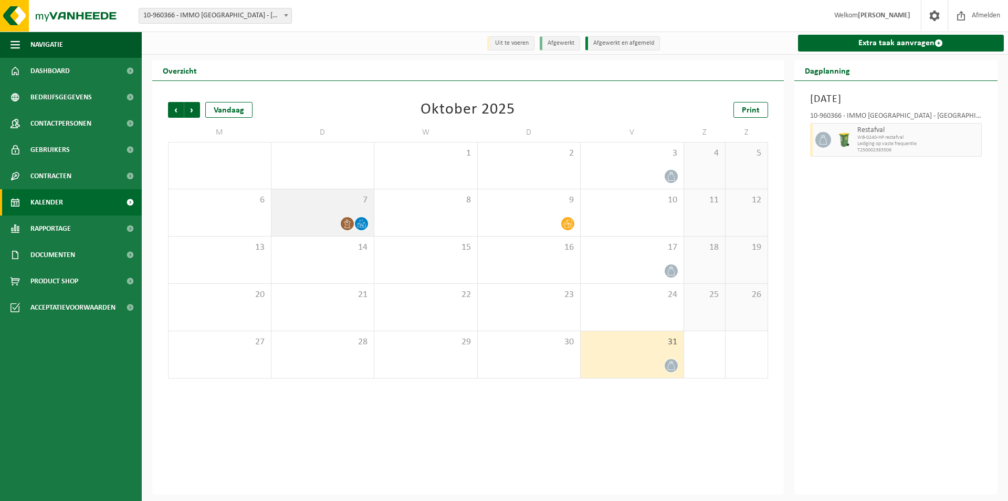
click at [312, 209] on div "7" at bounding box center [323, 212] width 103 height 47
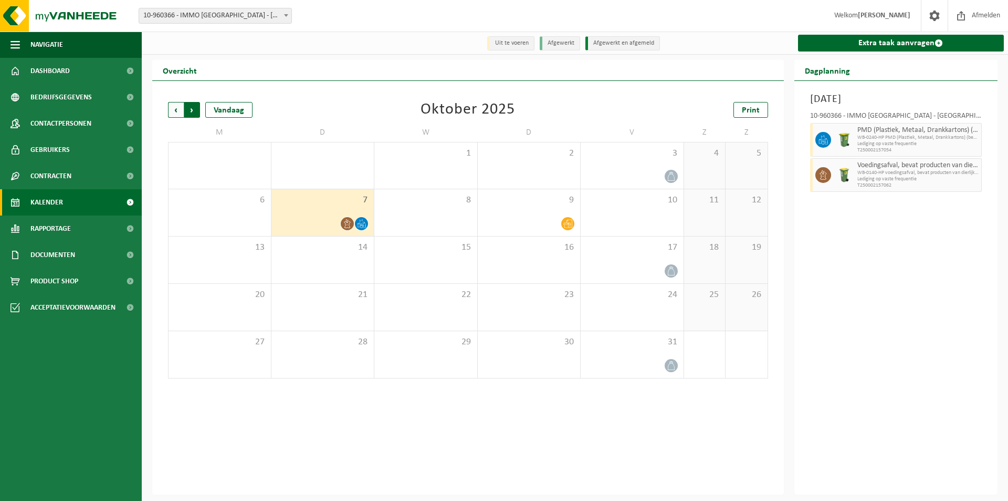
click at [174, 112] on span "Vorige" at bounding box center [176, 110] width 16 height 16
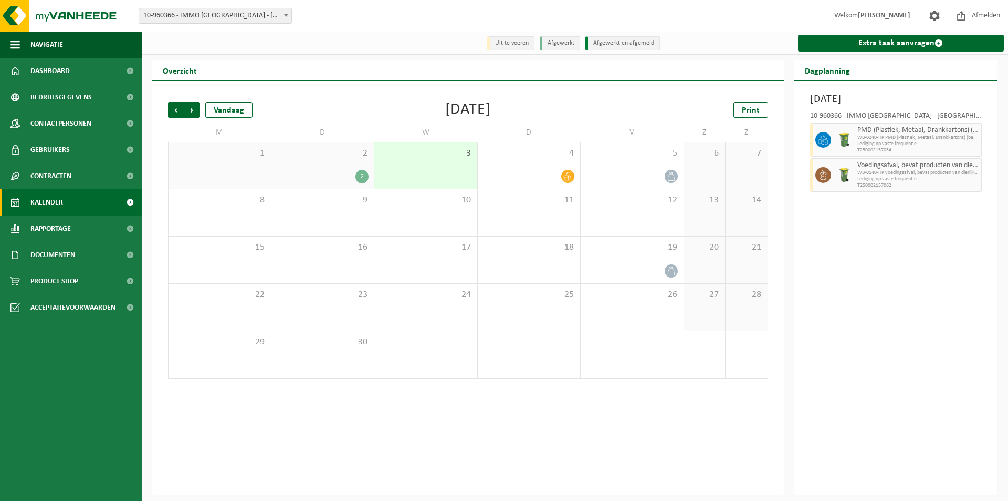
click at [333, 164] on div "2 2" at bounding box center [323, 165] width 103 height 46
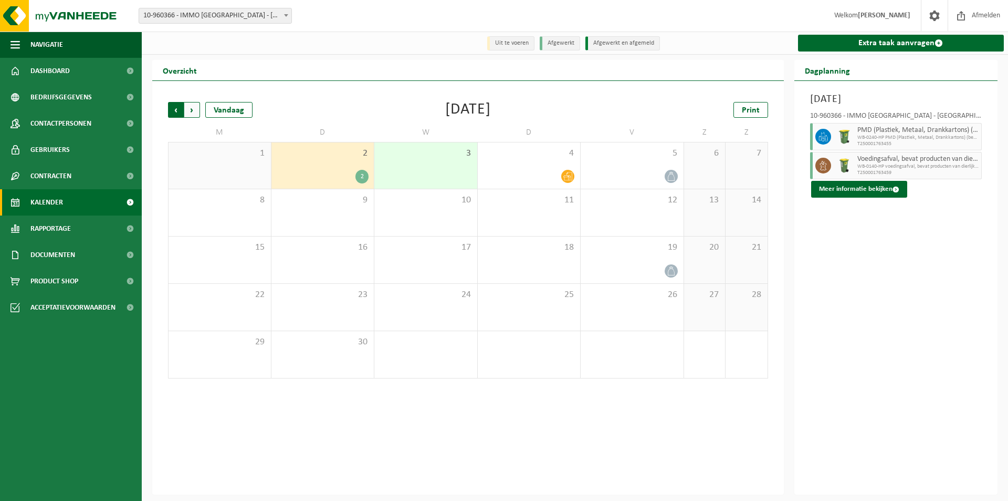
click at [194, 111] on span "Volgende" at bounding box center [192, 110] width 16 height 16
